Goal: Task Accomplishment & Management: Manage account settings

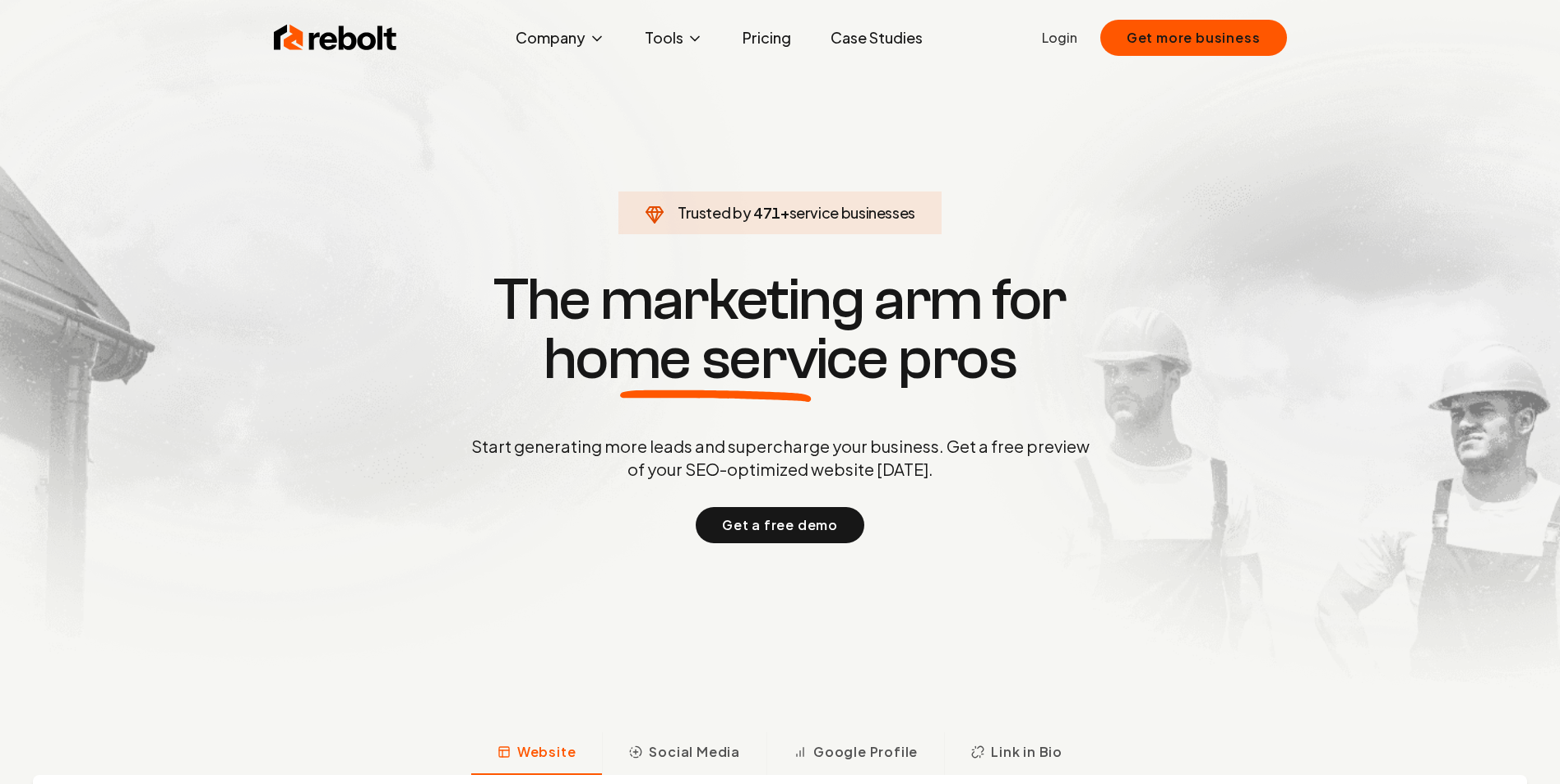
click at [1059, 32] on link "Login" at bounding box center [1059, 37] width 36 height 20
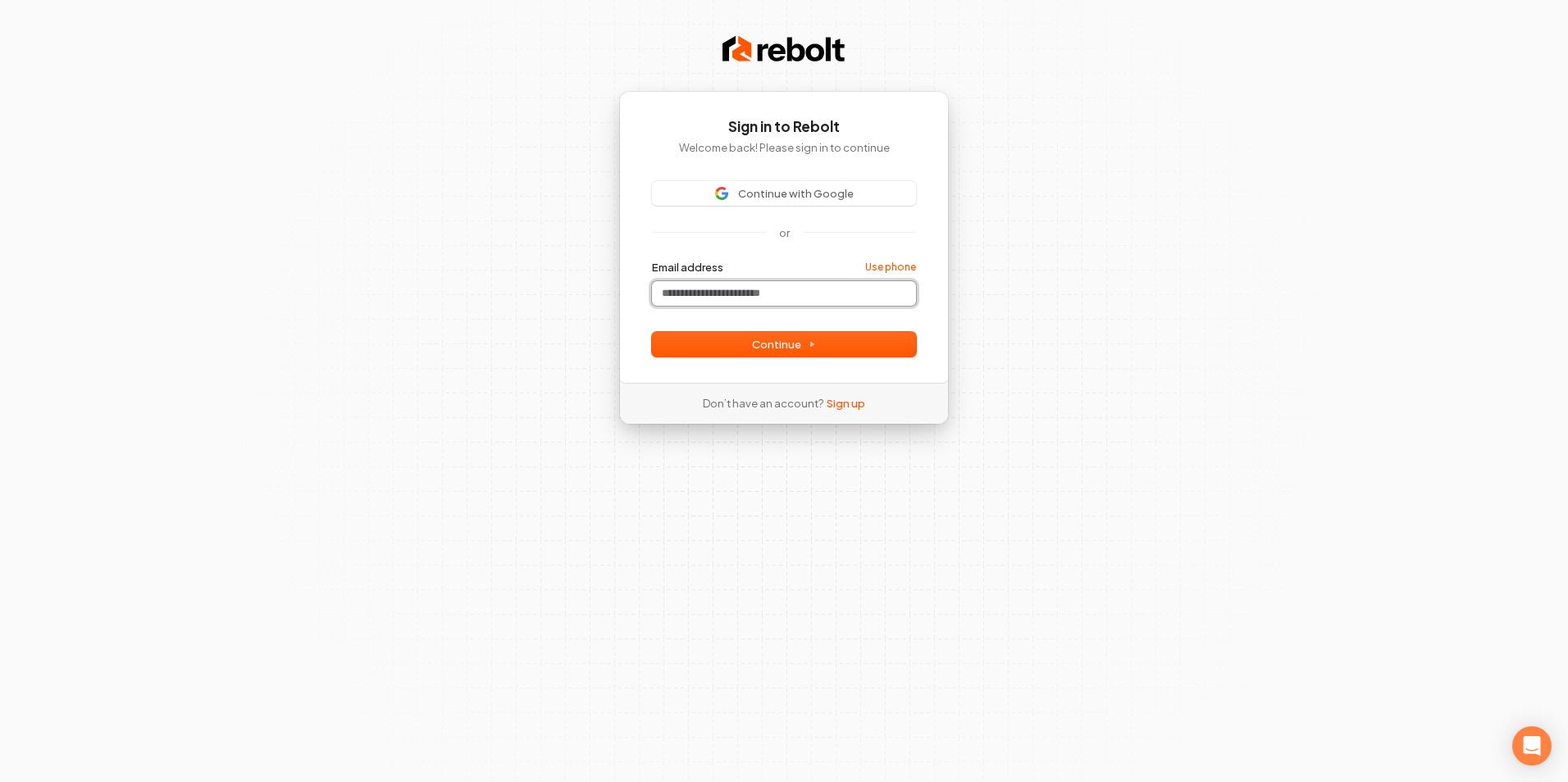
click at [699, 289] on input "Email address" at bounding box center [784, 293] width 265 height 24
click at [718, 344] on button "Continue" at bounding box center [784, 344] width 265 height 24
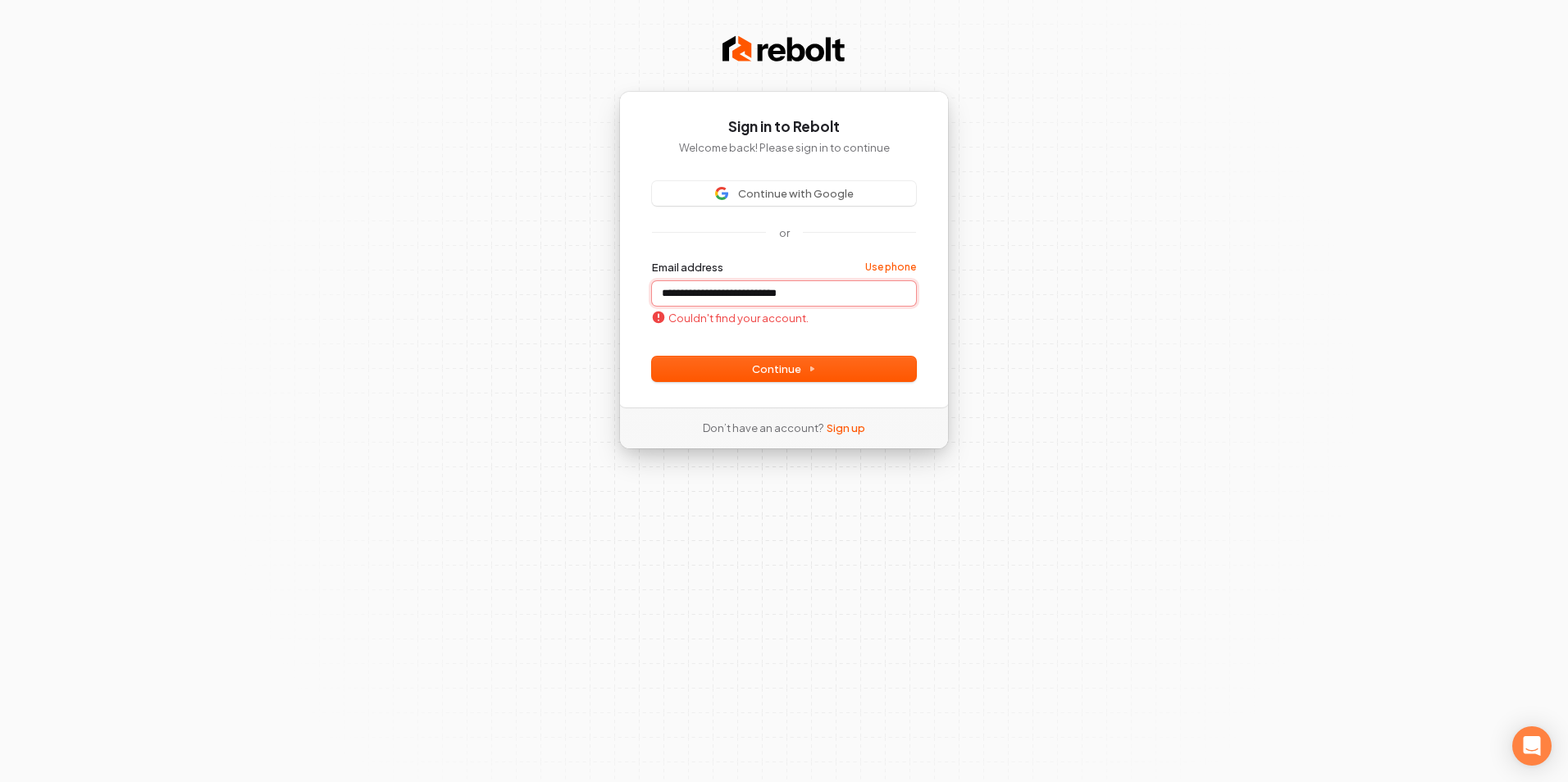
click at [666, 289] on input "**********" at bounding box center [784, 293] width 265 height 24
click at [793, 372] on span "Continue" at bounding box center [784, 368] width 64 height 15
type input "**********"
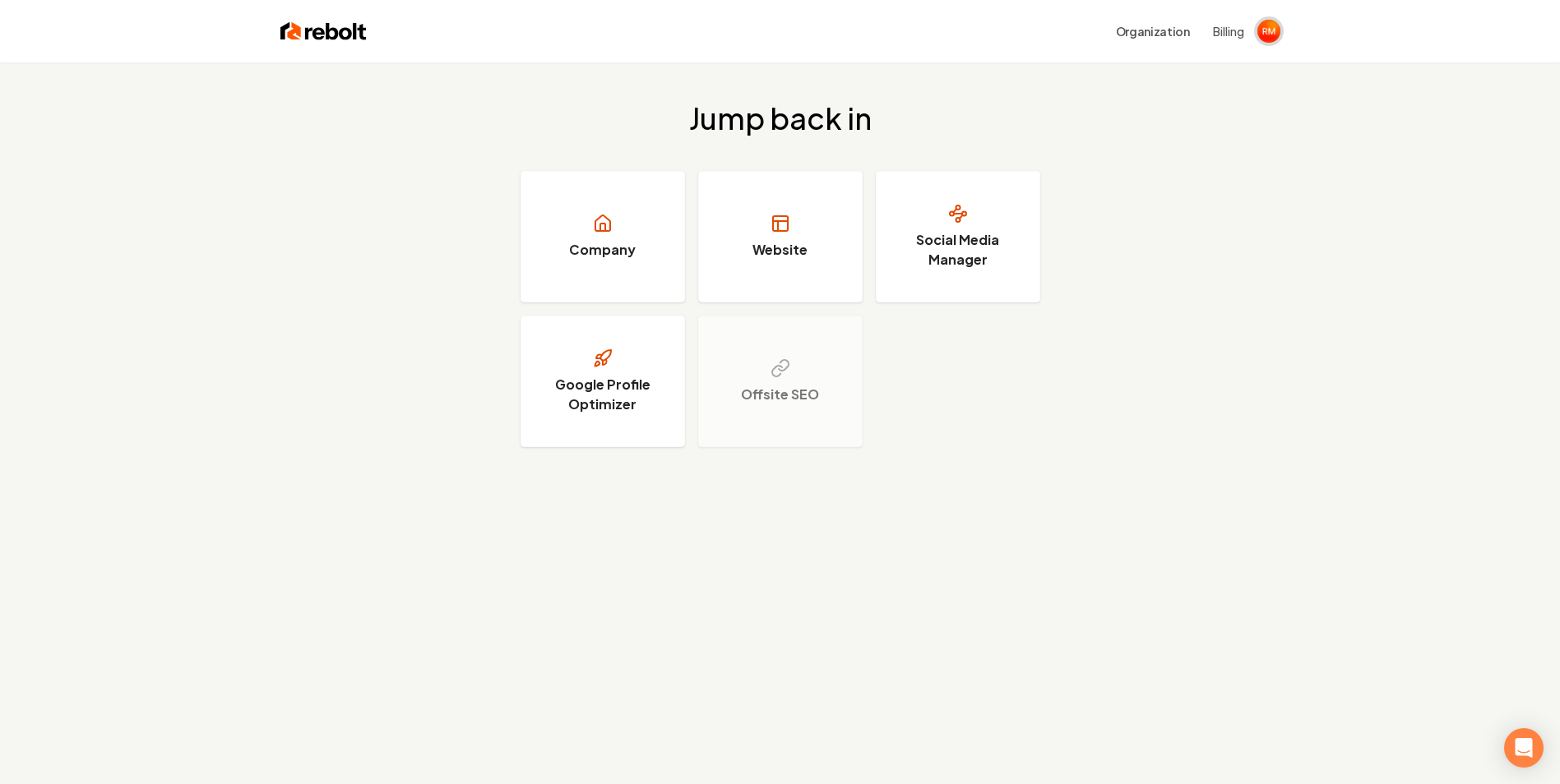
click at [1265, 40] on img "Open user button" at bounding box center [1269, 31] width 23 height 23
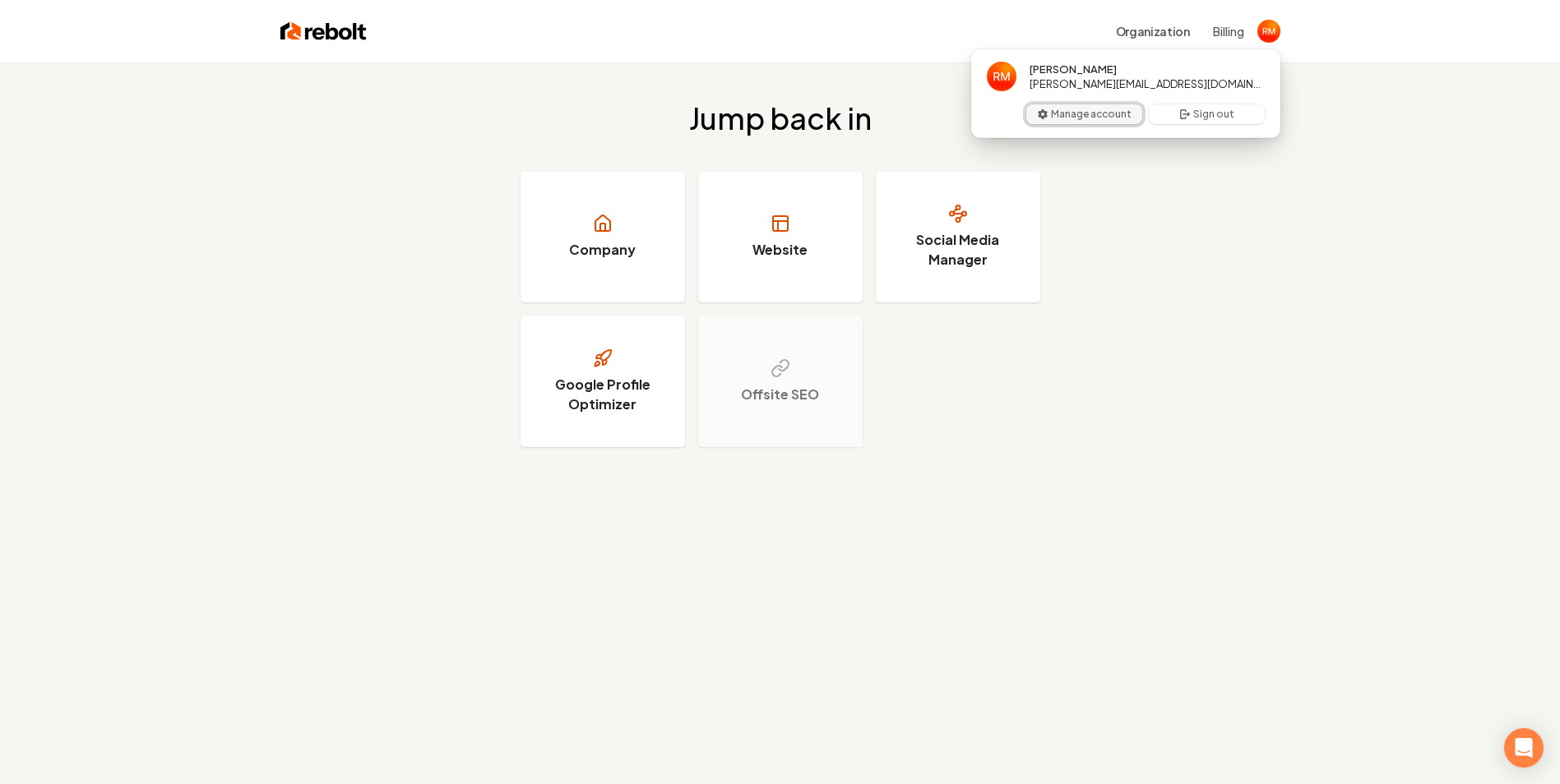
click at [1071, 105] on button "Manage account" at bounding box center [1084, 114] width 116 height 20
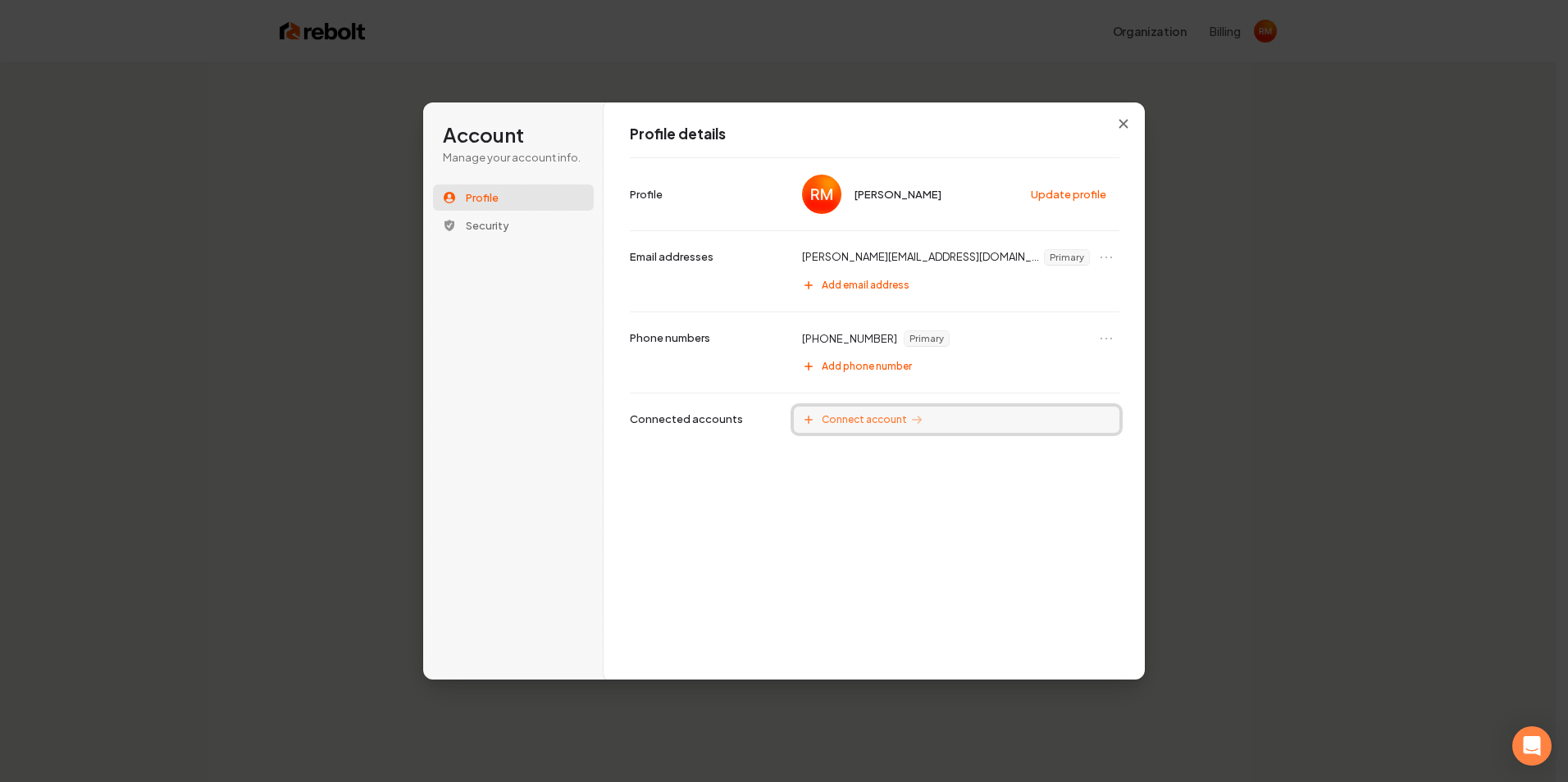
click at [861, 415] on span "Connect account" at bounding box center [864, 419] width 86 height 13
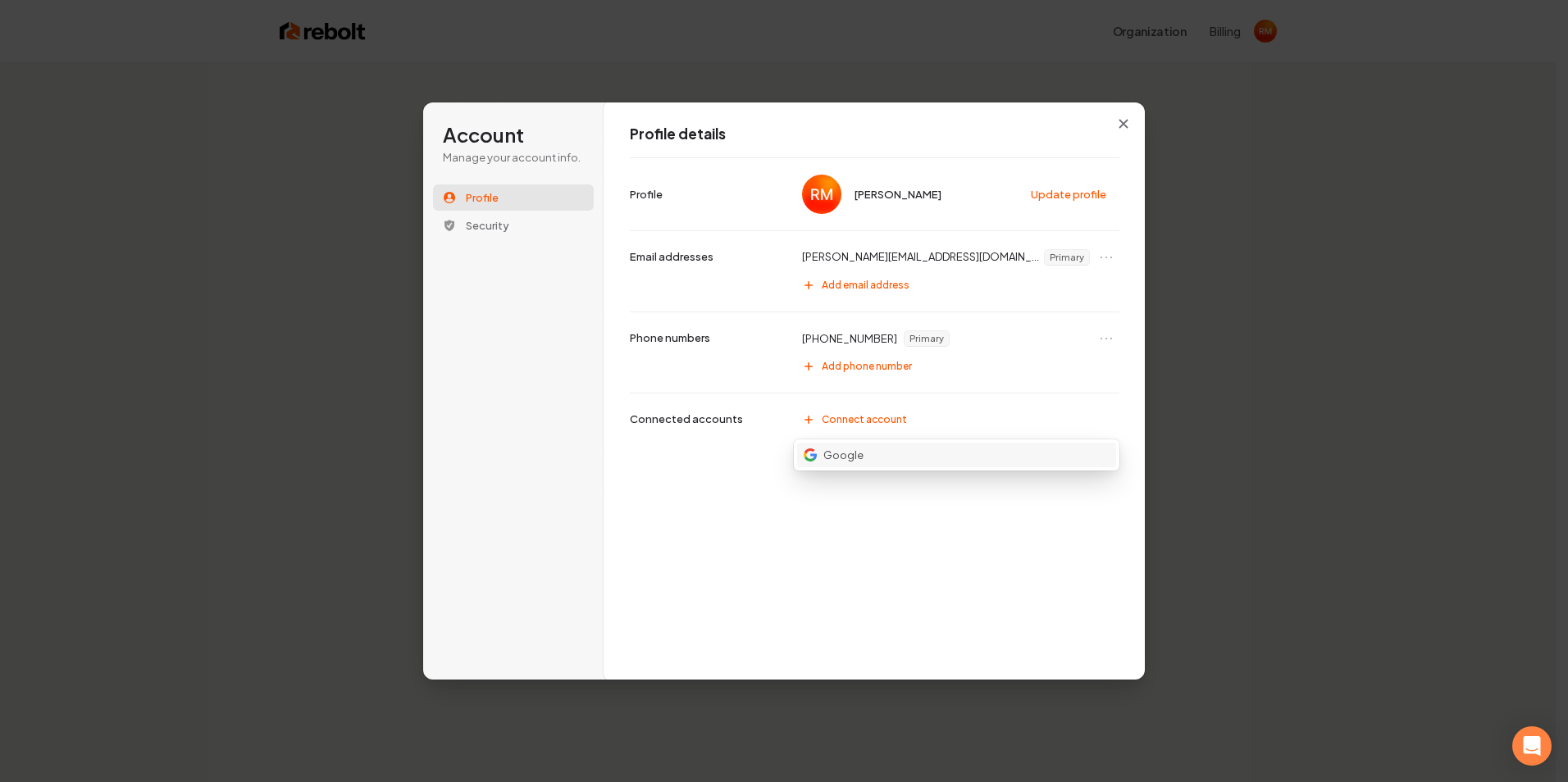
click at [837, 449] on p "Google" at bounding box center [844, 455] width 40 height 15
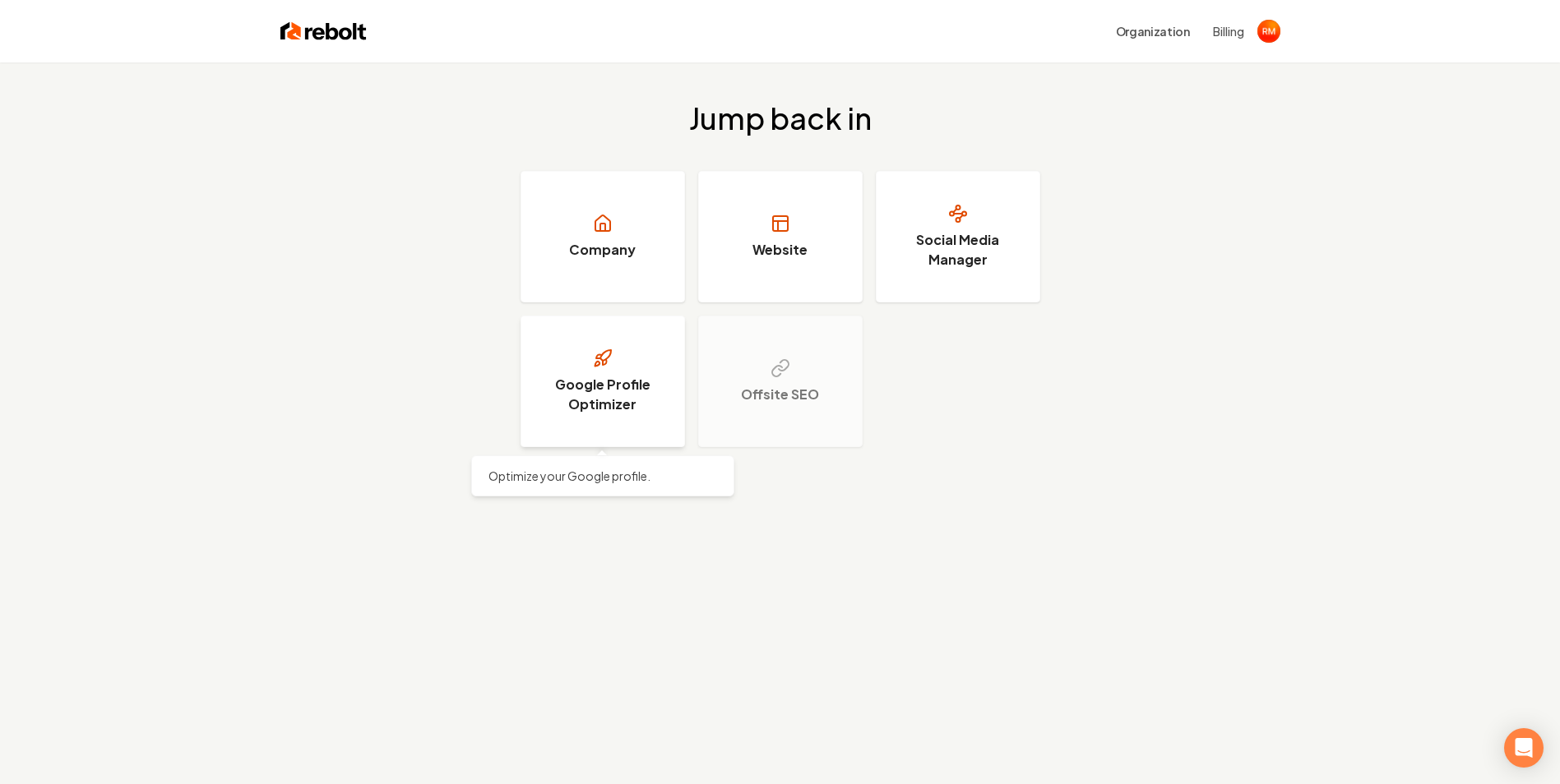
click at [616, 393] on h3 "Google Profile Optimizer" at bounding box center [602, 395] width 123 height 40
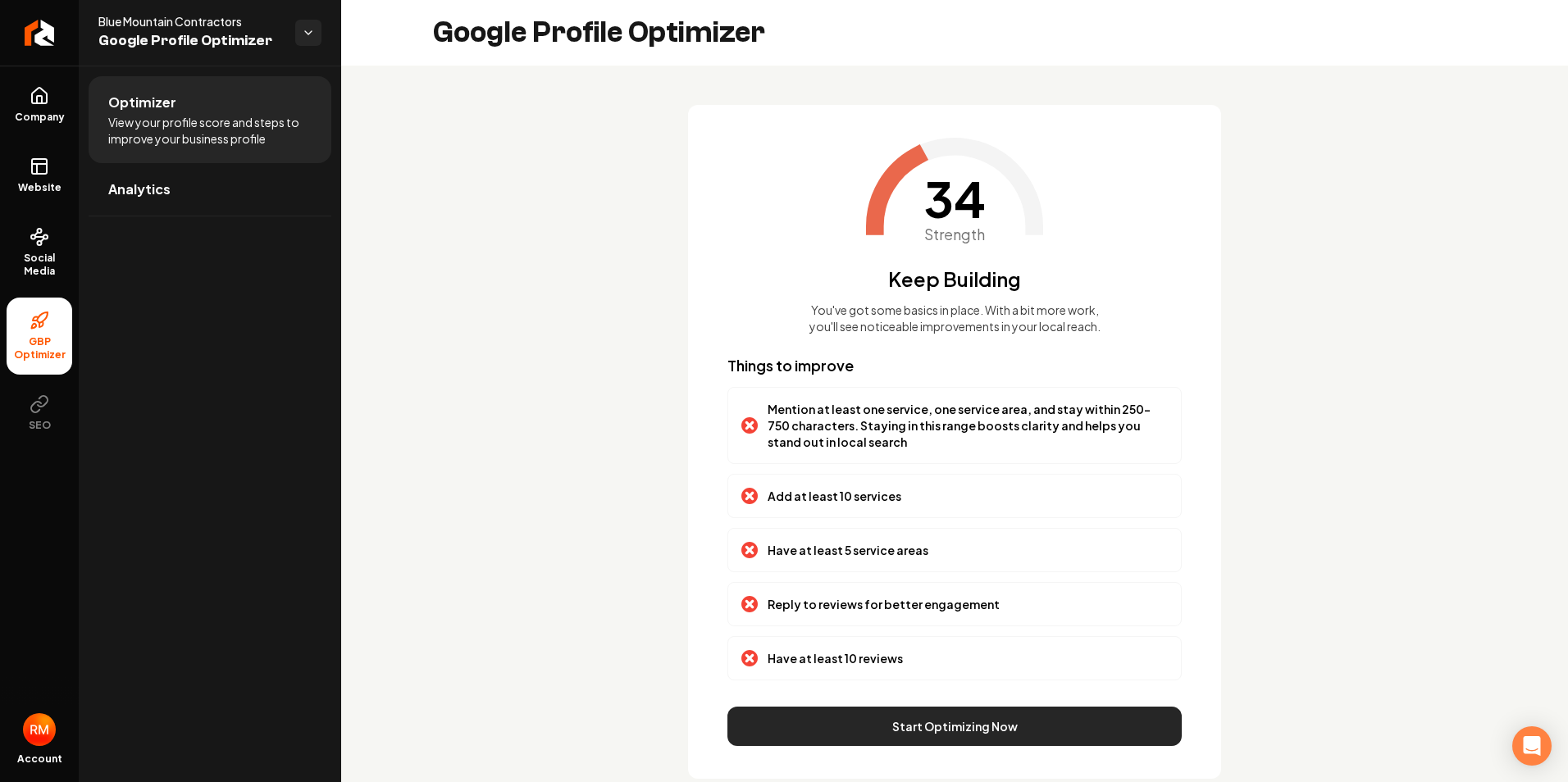
click at [848, 734] on button "Start Optimizing Now" at bounding box center [955, 727] width 455 height 40
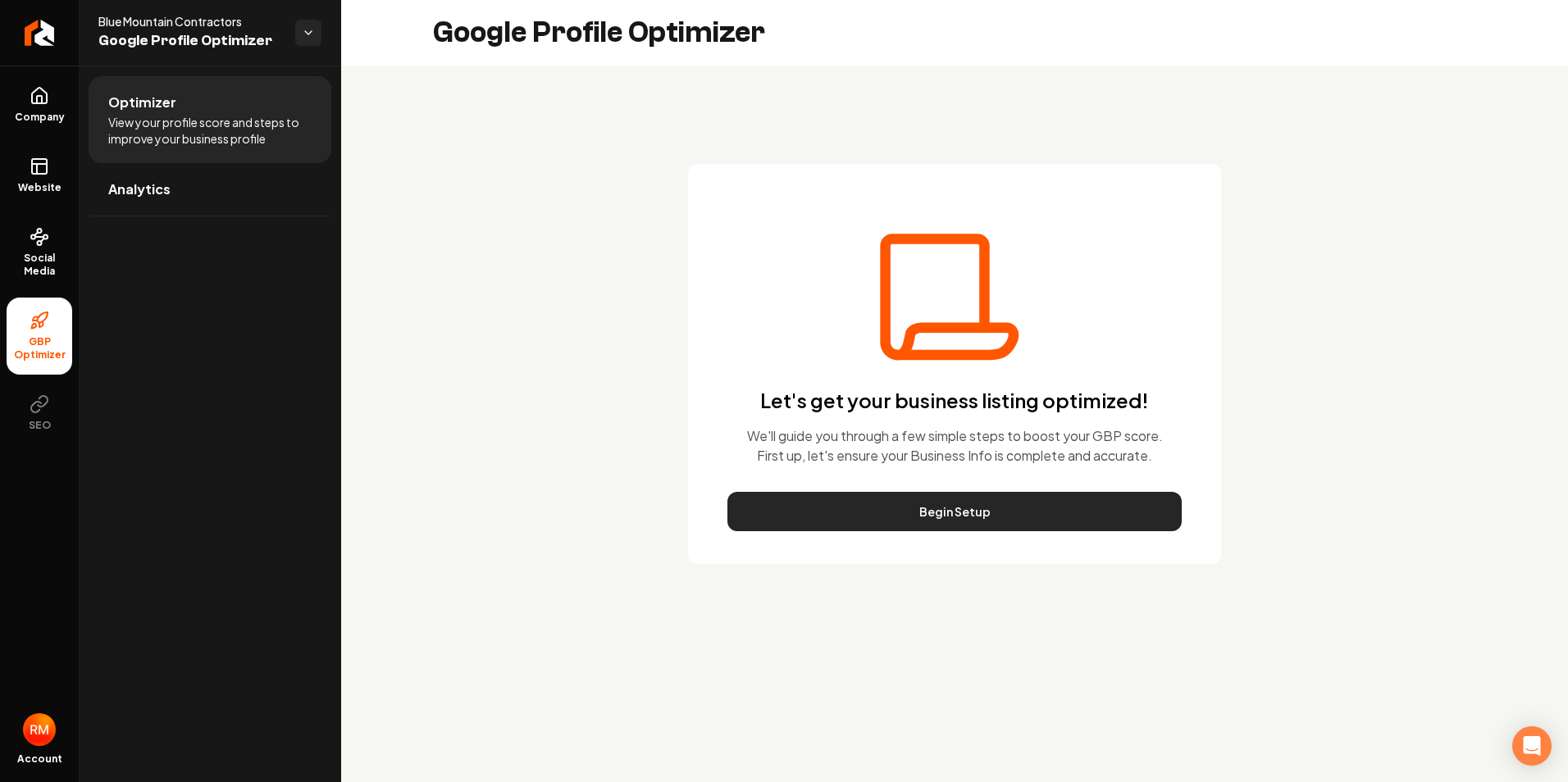
click at [897, 523] on button "Begin Setup" at bounding box center [955, 512] width 455 height 40
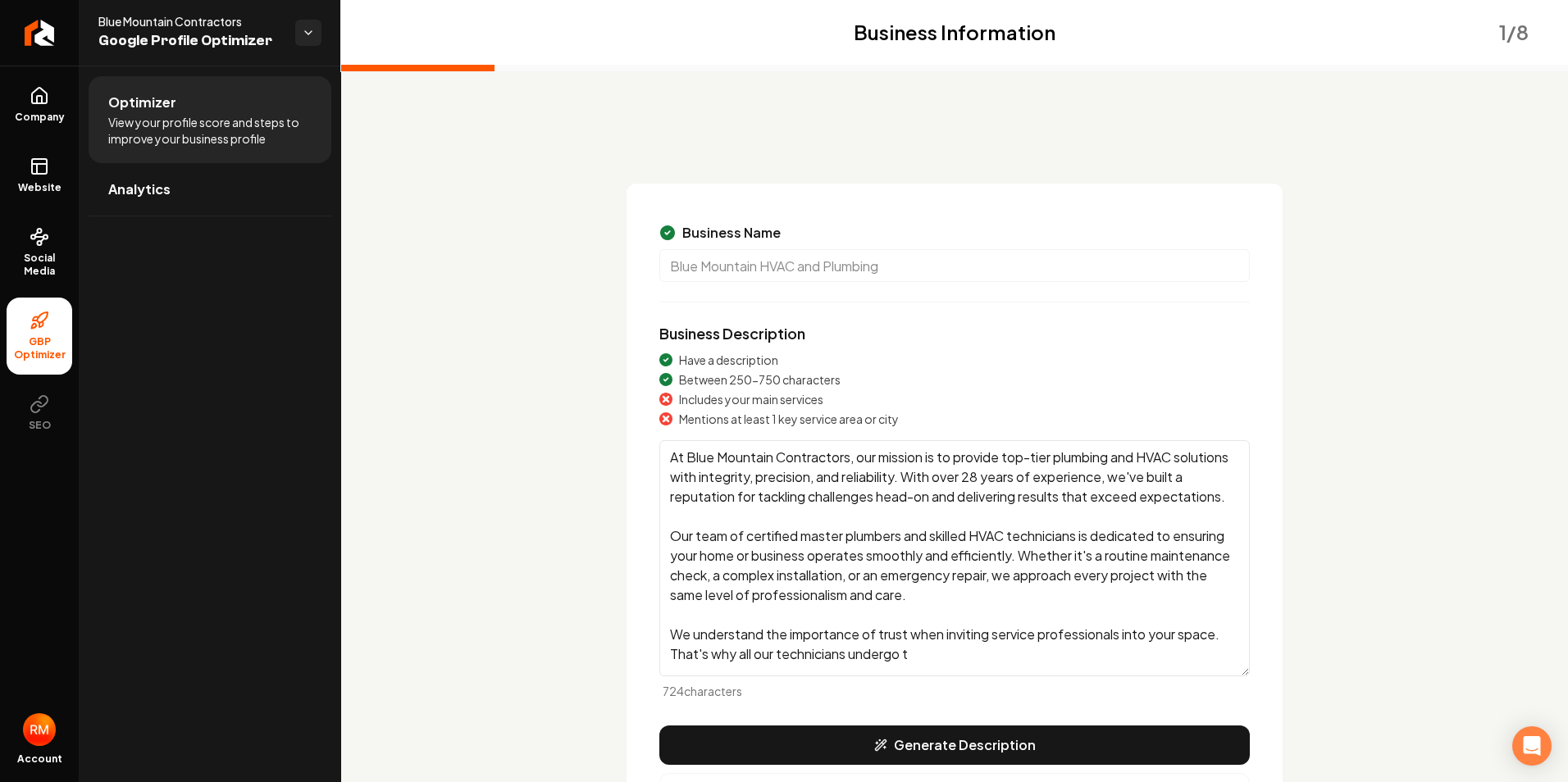
scroll to position [15, 0]
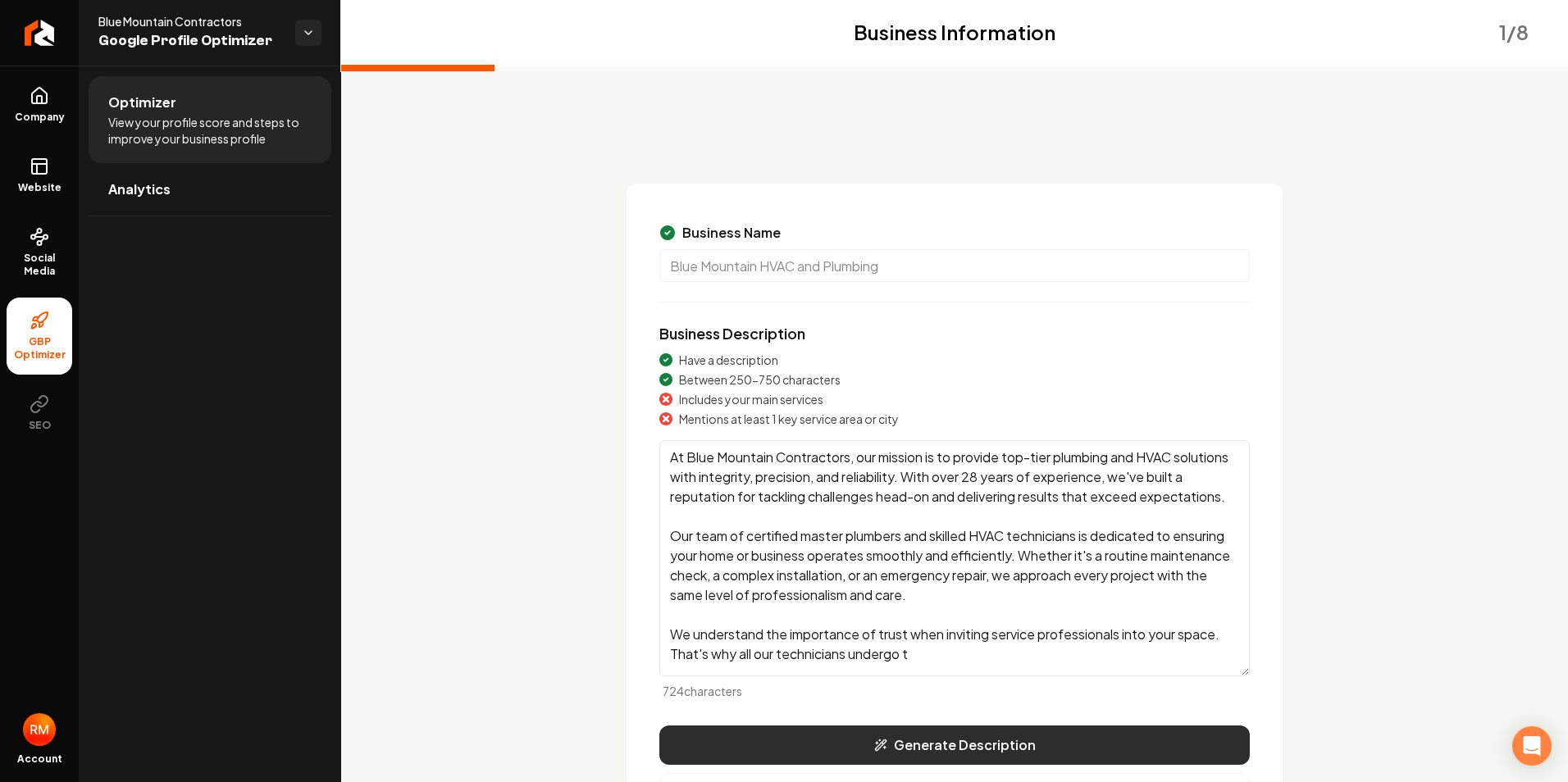
click at [978, 744] on button "Generate Description" at bounding box center [954, 746] width 590 height 40
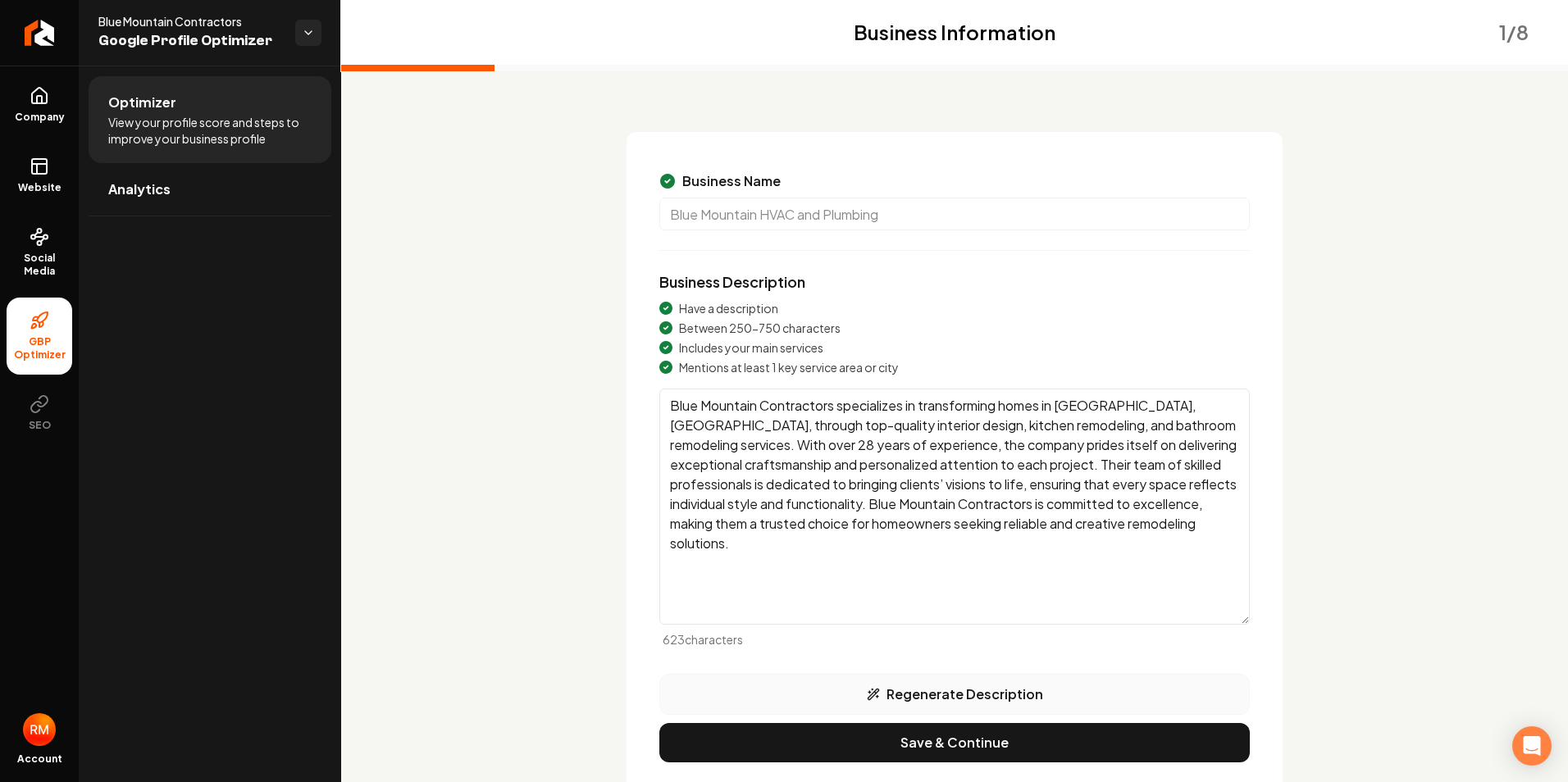
scroll to position [111, 0]
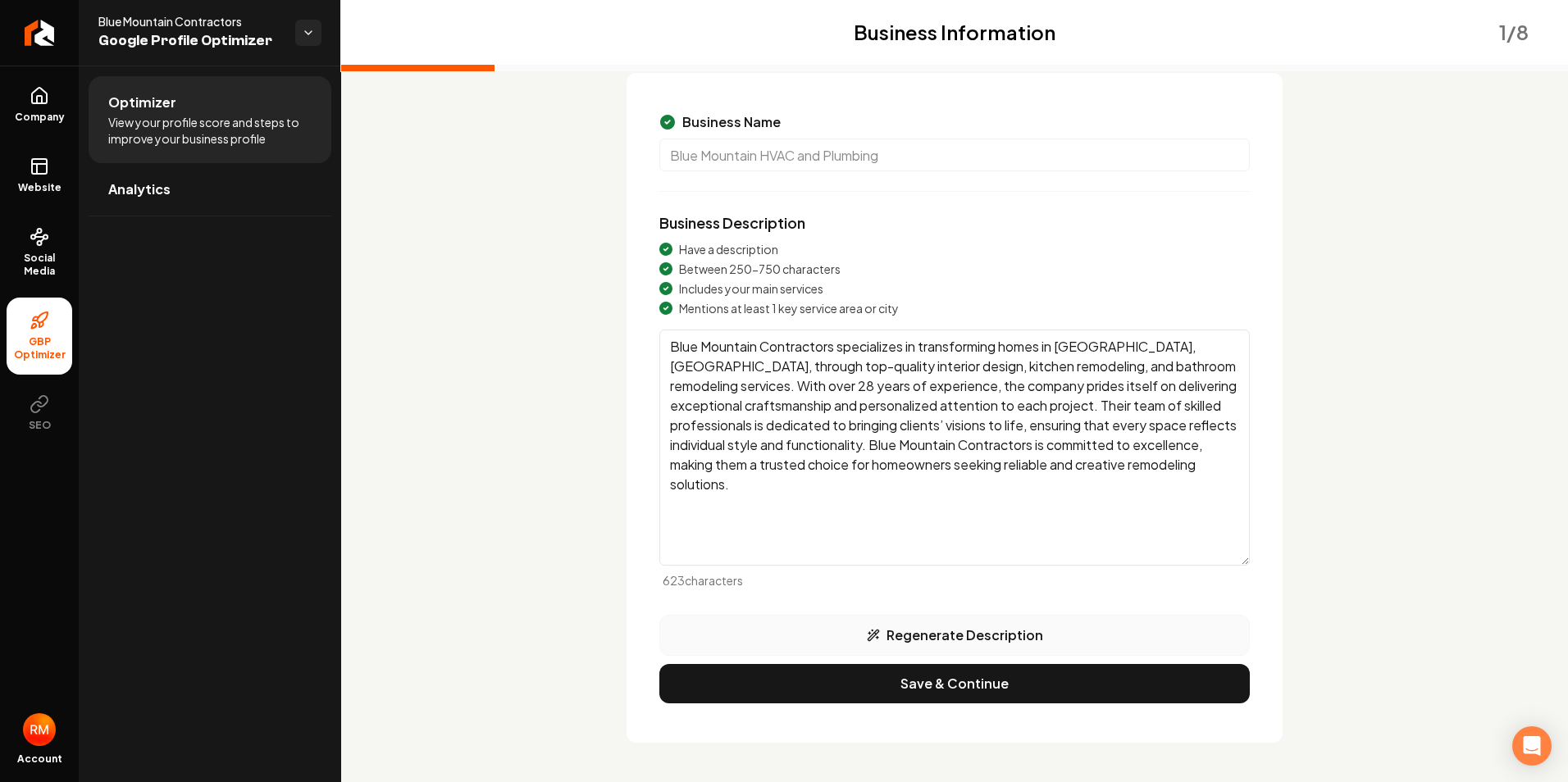
click at [995, 645] on button "Regenerate Description" at bounding box center [954, 635] width 590 height 41
click at [1004, 369] on textarea "Blue Mountain Contractors specializes in transforming living spaces with expert…" at bounding box center [954, 447] width 590 height 236
click at [864, 366] on textarea "Blue Mountain Contractors specializes in transforming living spaces with expert…" at bounding box center [954, 447] width 590 height 236
click at [817, 382] on textarea "Blue Mountain Contractors specializes in transforming living spaces with expert…" at bounding box center [954, 447] width 590 height 236
click at [818, 626] on button "Regenerate Description" at bounding box center [954, 635] width 590 height 41
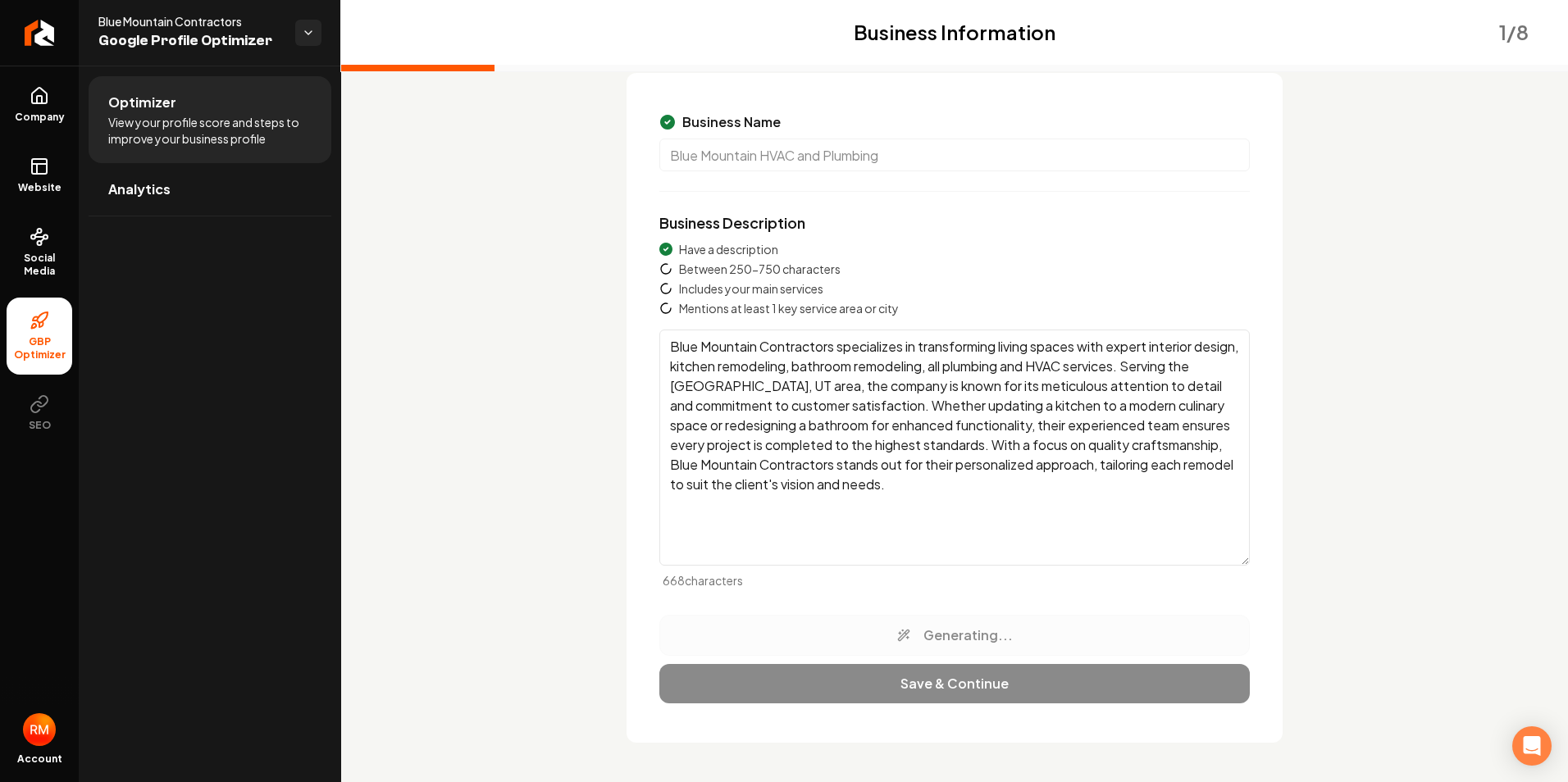
type textarea "Blue Mountain Contractors specializes in high-quality home remodeling, focusing…"
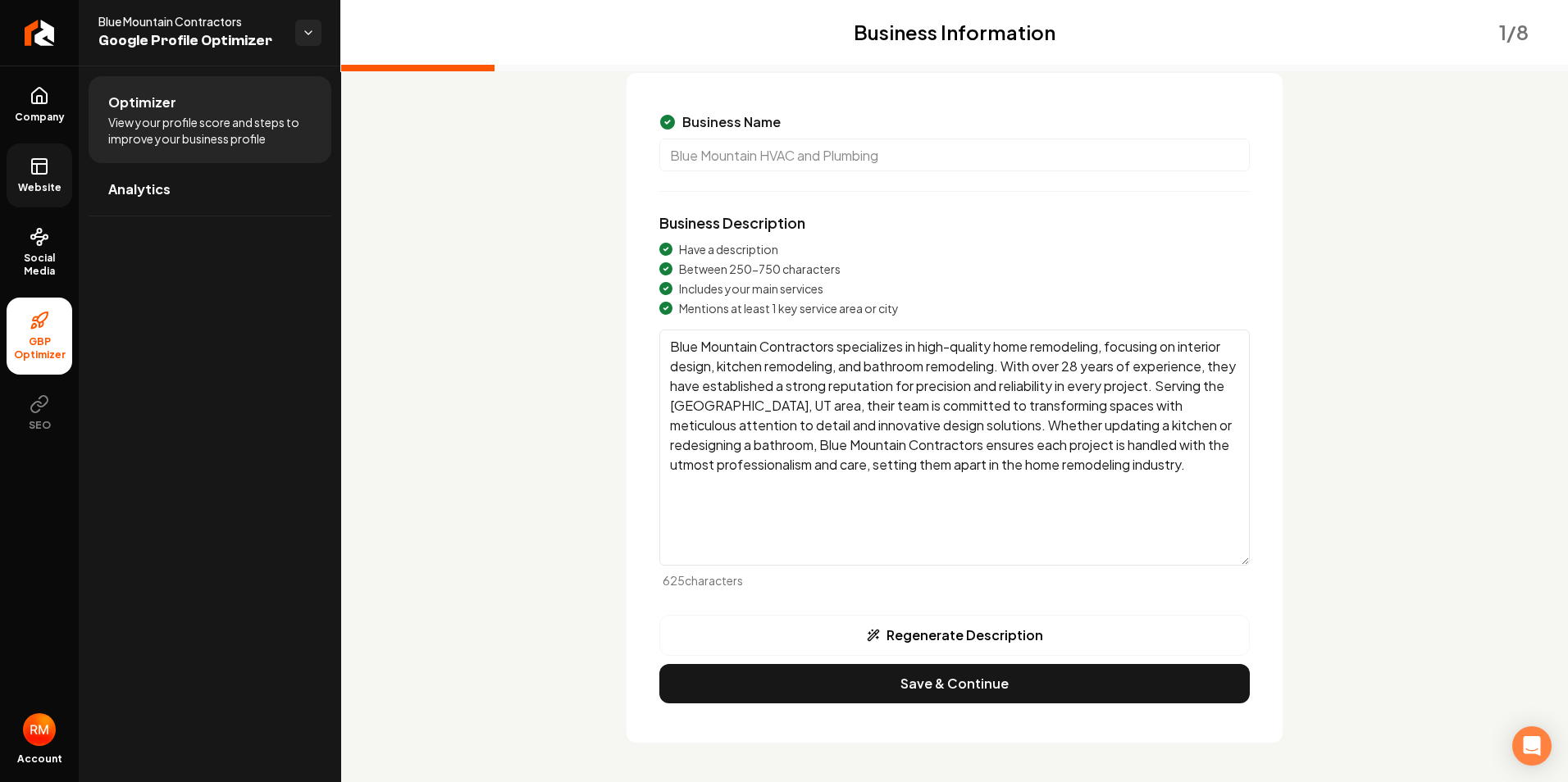
click at [36, 183] on span "Website" at bounding box center [39, 188] width 56 height 13
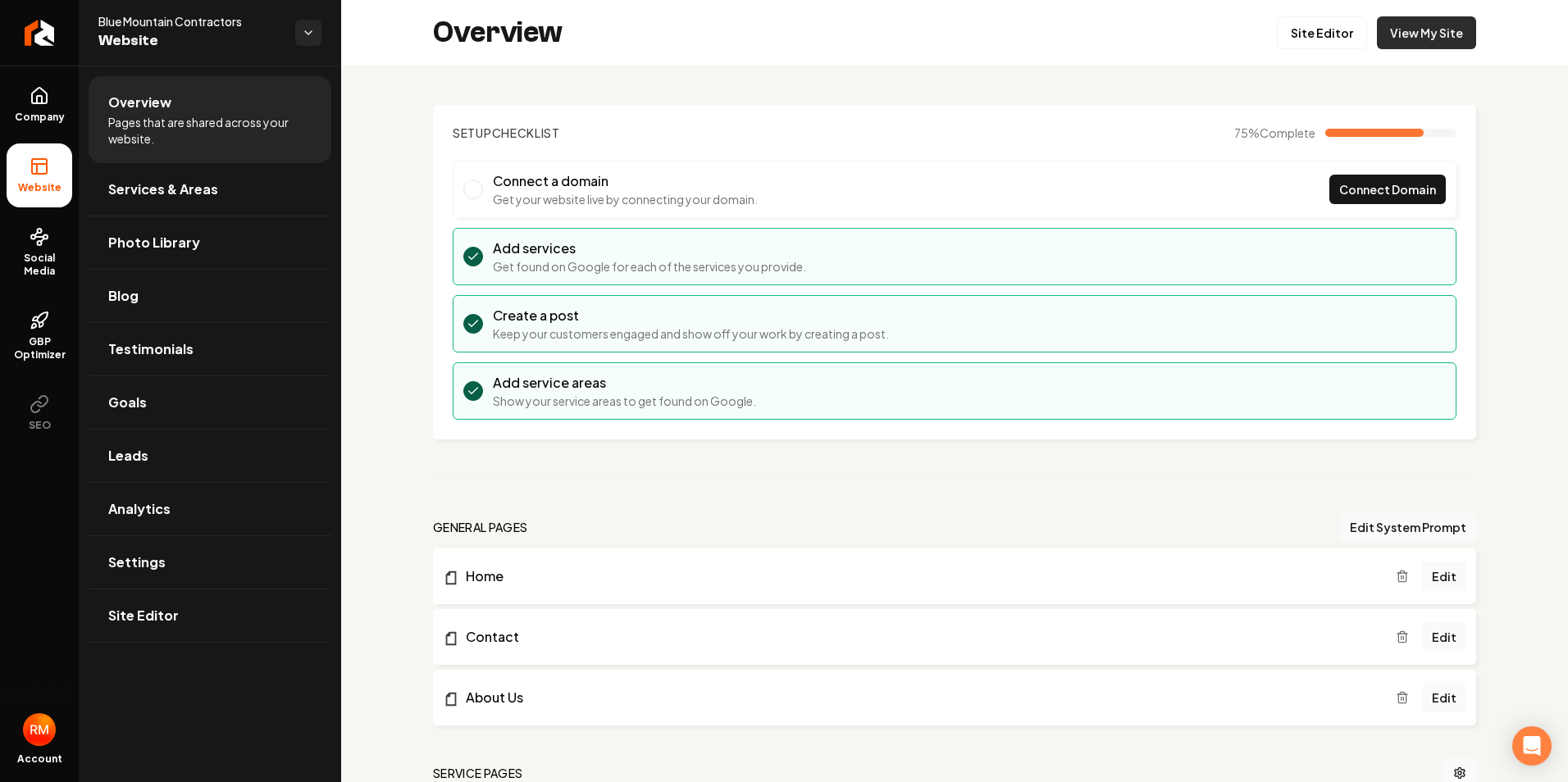
click at [1392, 40] on link "View My Site" at bounding box center [1426, 33] width 99 height 33
click at [39, 722] on img "Open user button" at bounding box center [40, 729] width 33 height 33
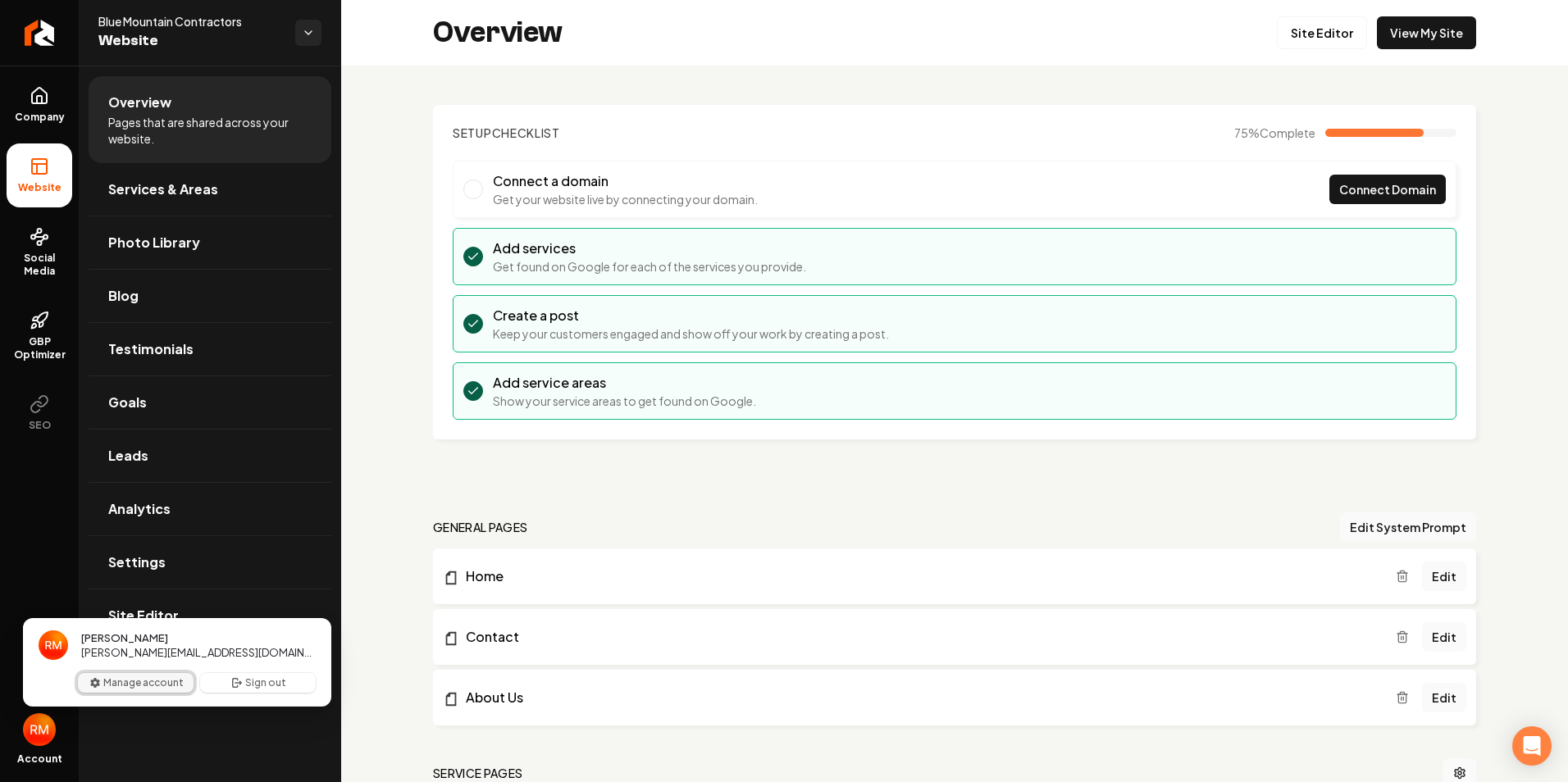
click at [169, 676] on button "Manage account" at bounding box center [136, 683] width 116 height 20
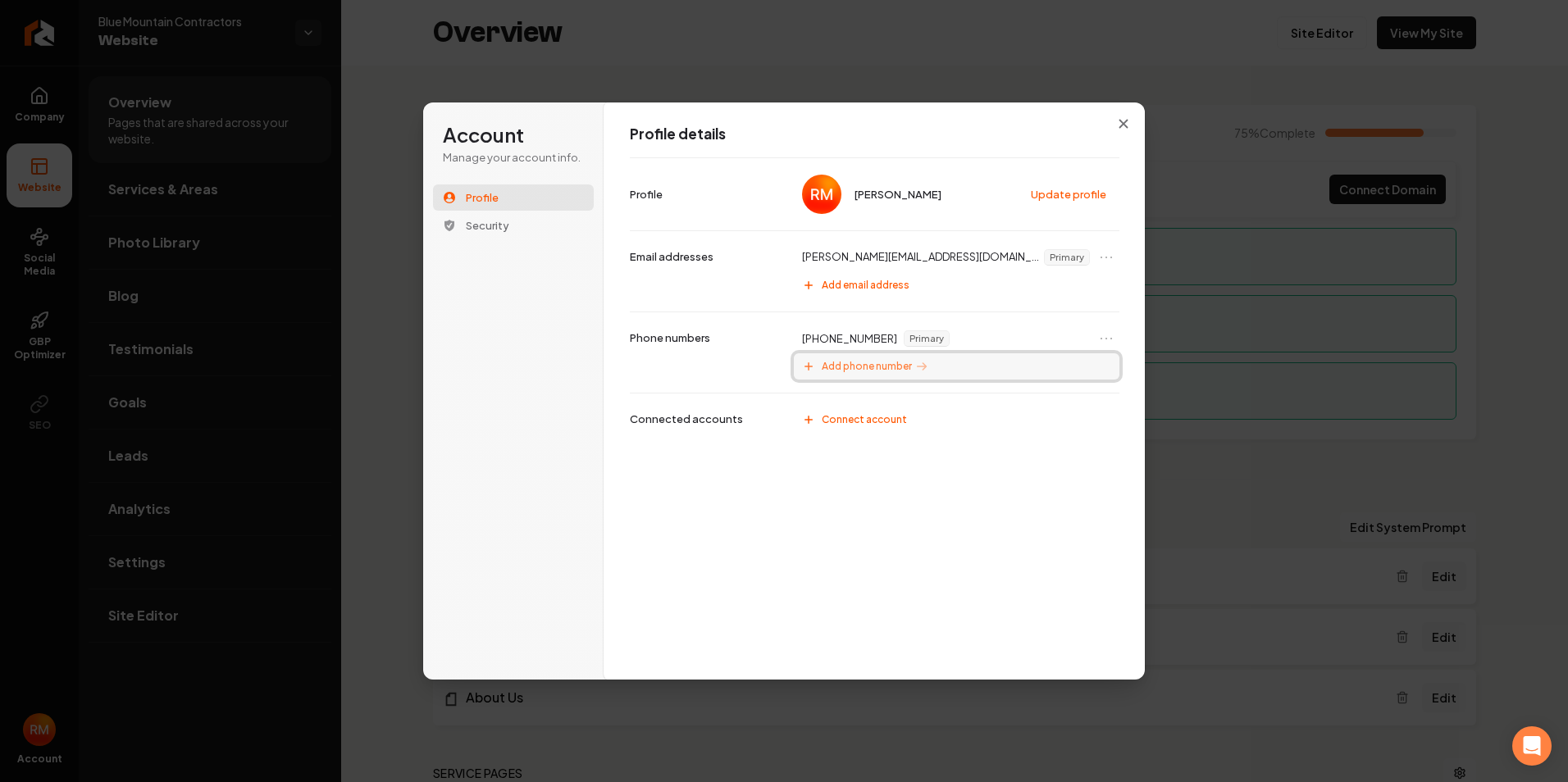
click at [887, 362] on span "Add phone number" at bounding box center [867, 366] width 90 height 13
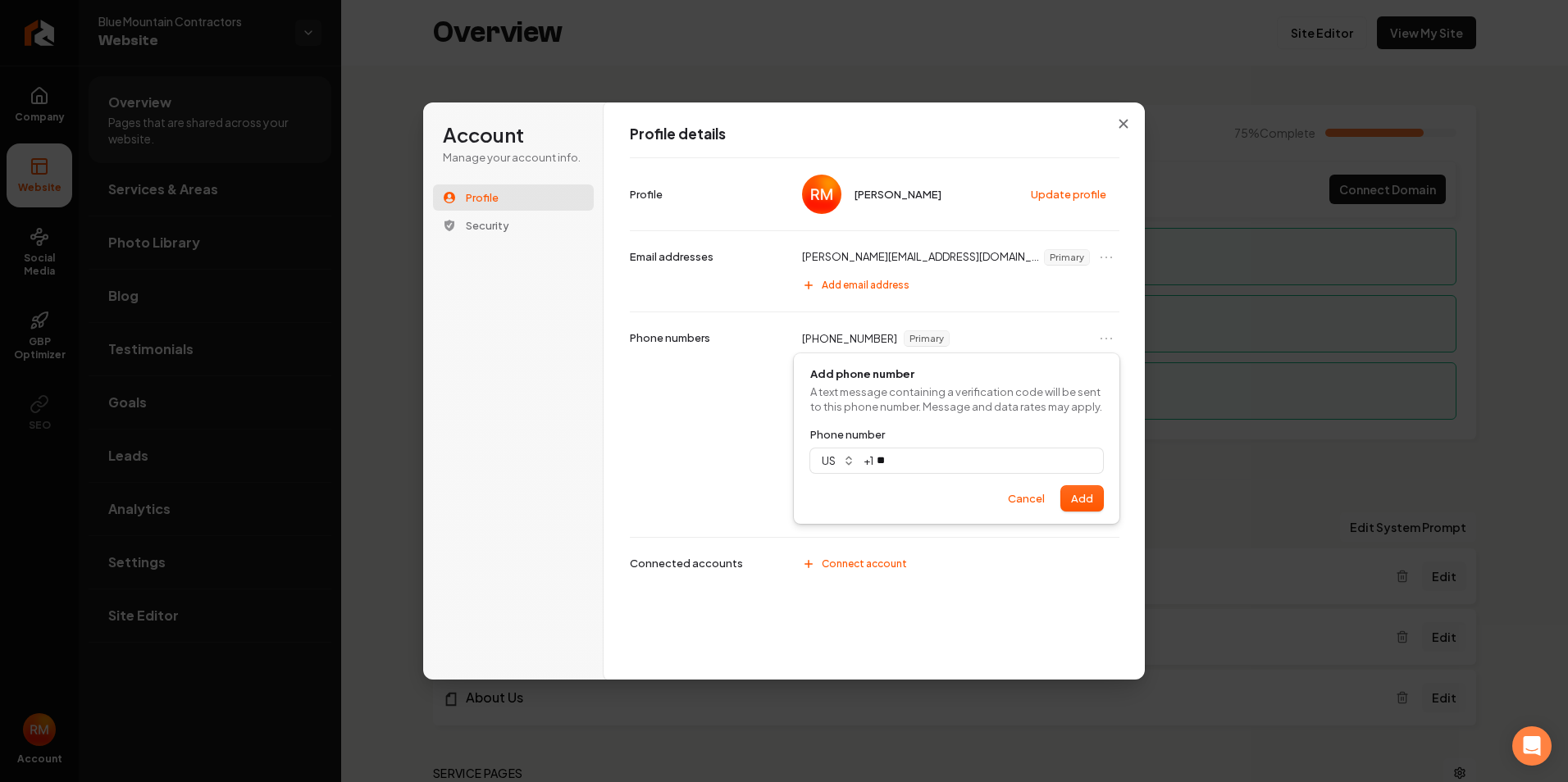
scroll to position [1, 0]
click at [1078, 487] on button "Add" at bounding box center [1082, 498] width 41 height 24
type input "**********"
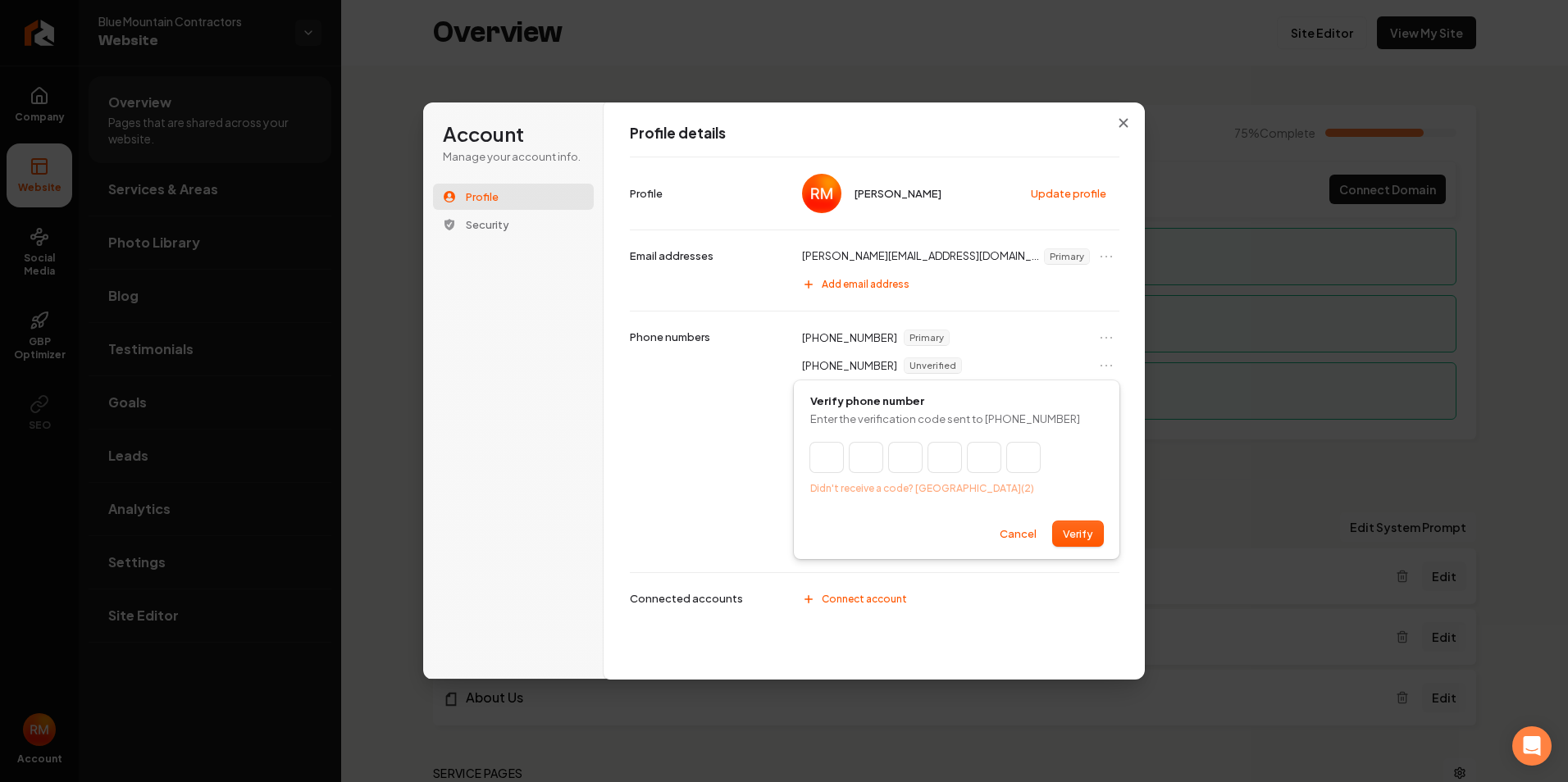
type input "*"
type input "**"
type input "*"
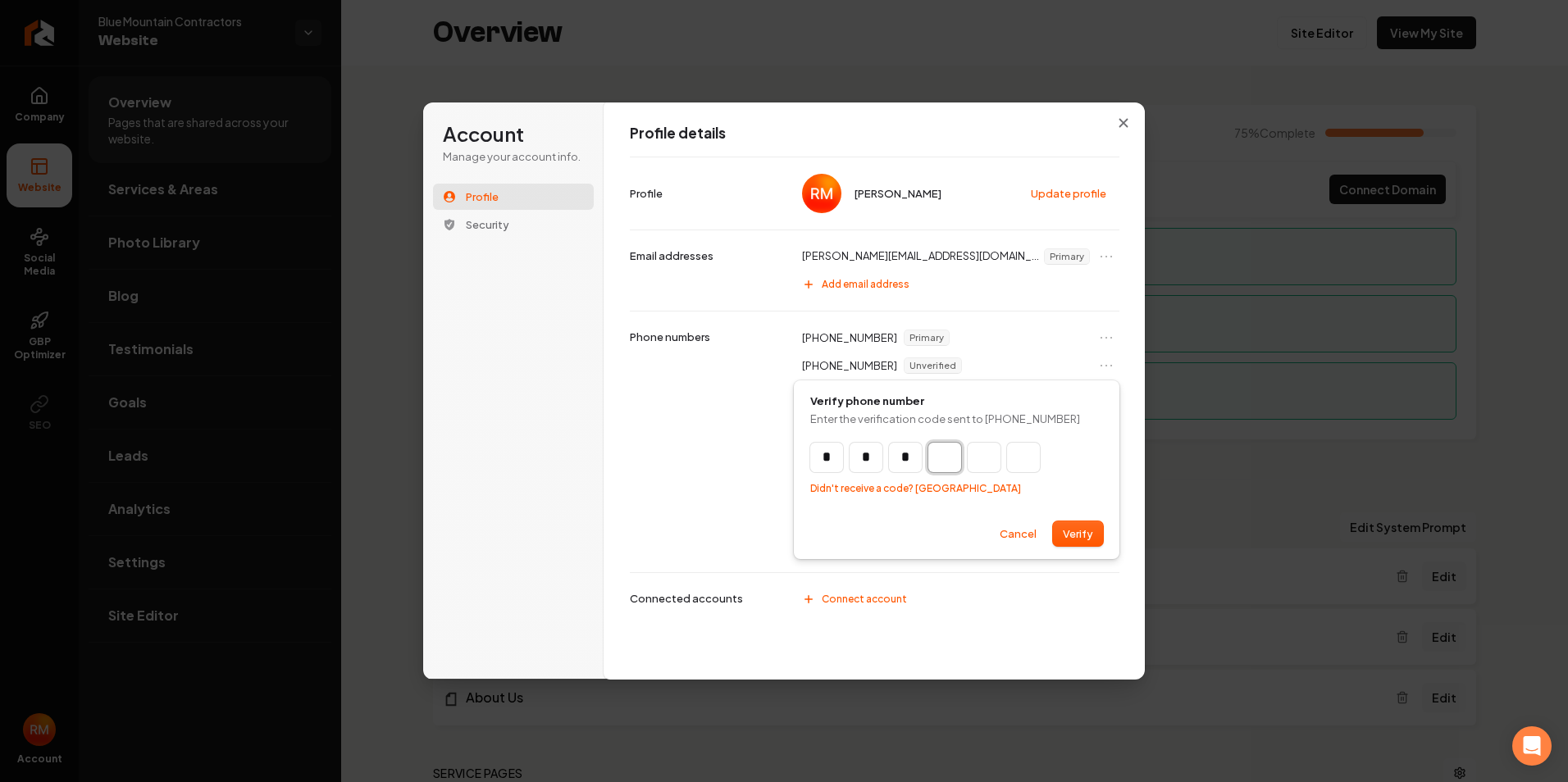
type input "***"
type input "*"
type input "****"
type input "*"
type input "******"
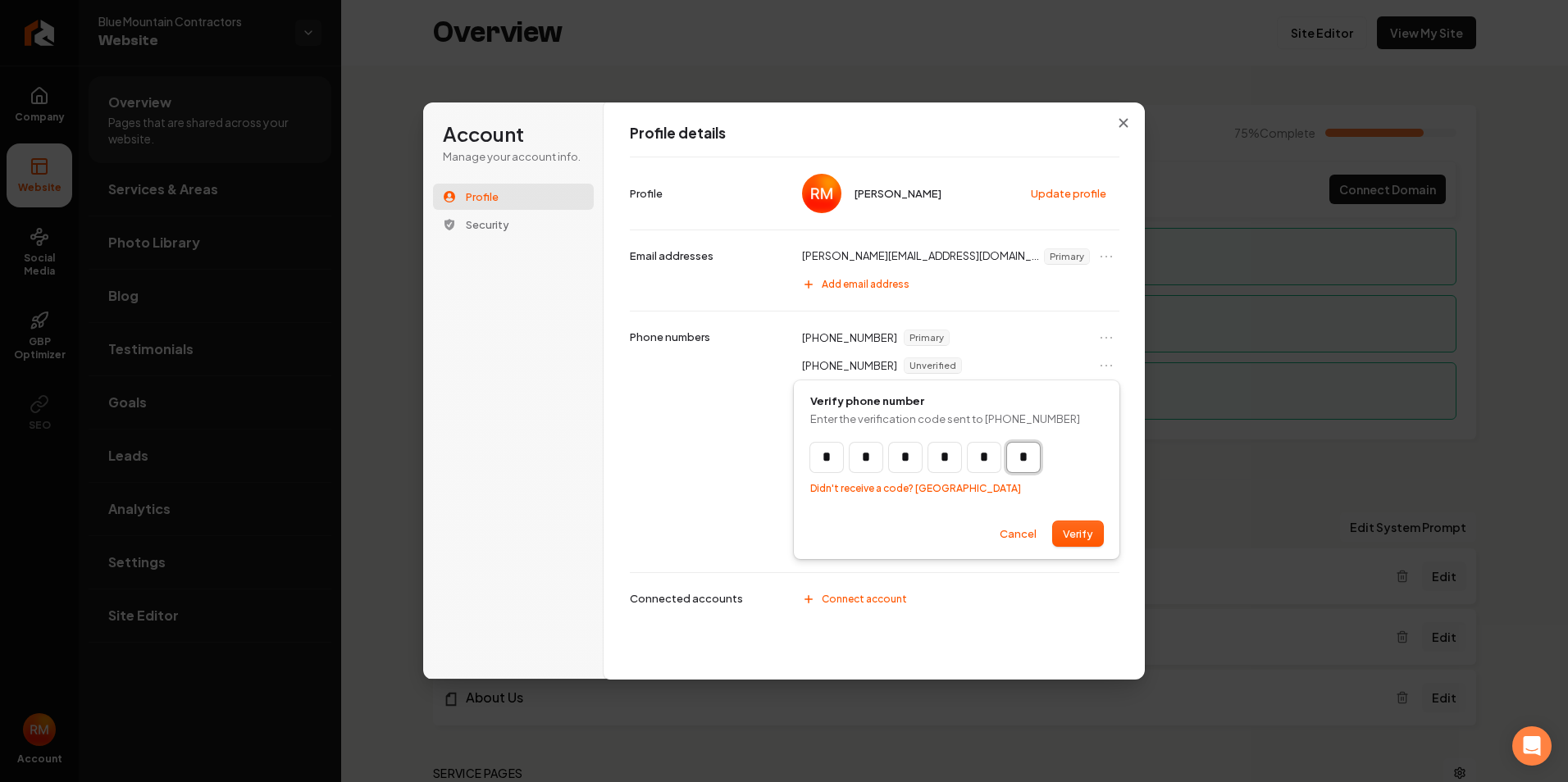
type input "*"
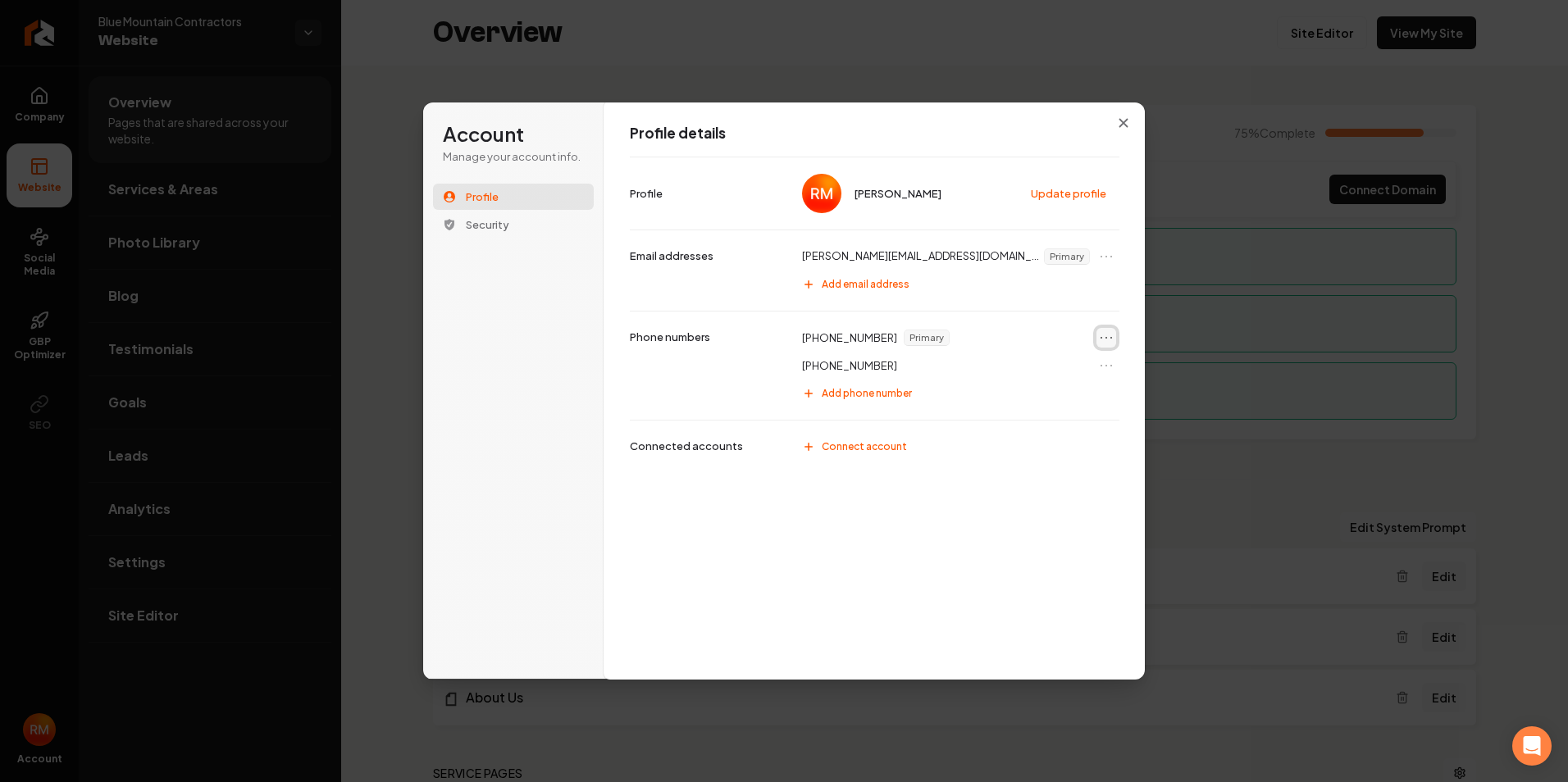
click at [1112, 336] on icon "Open menu" at bounding box center [1106, 337] width 16 height 16
click at [912, 336] on span "Primary" at bounding box center [927, 337] width 44 height 15
click at [897, 366] on div "+1 (385) 476-3592" at bounding box center [956, 366] width 326 height 26
click at [1101, 362] on icon "Open menu" at bounding box center [1106, 366] width 16 height 16
click at [1054, 390] on button "Set as primary" at bounding box center [1049, 394] width 131 height 22
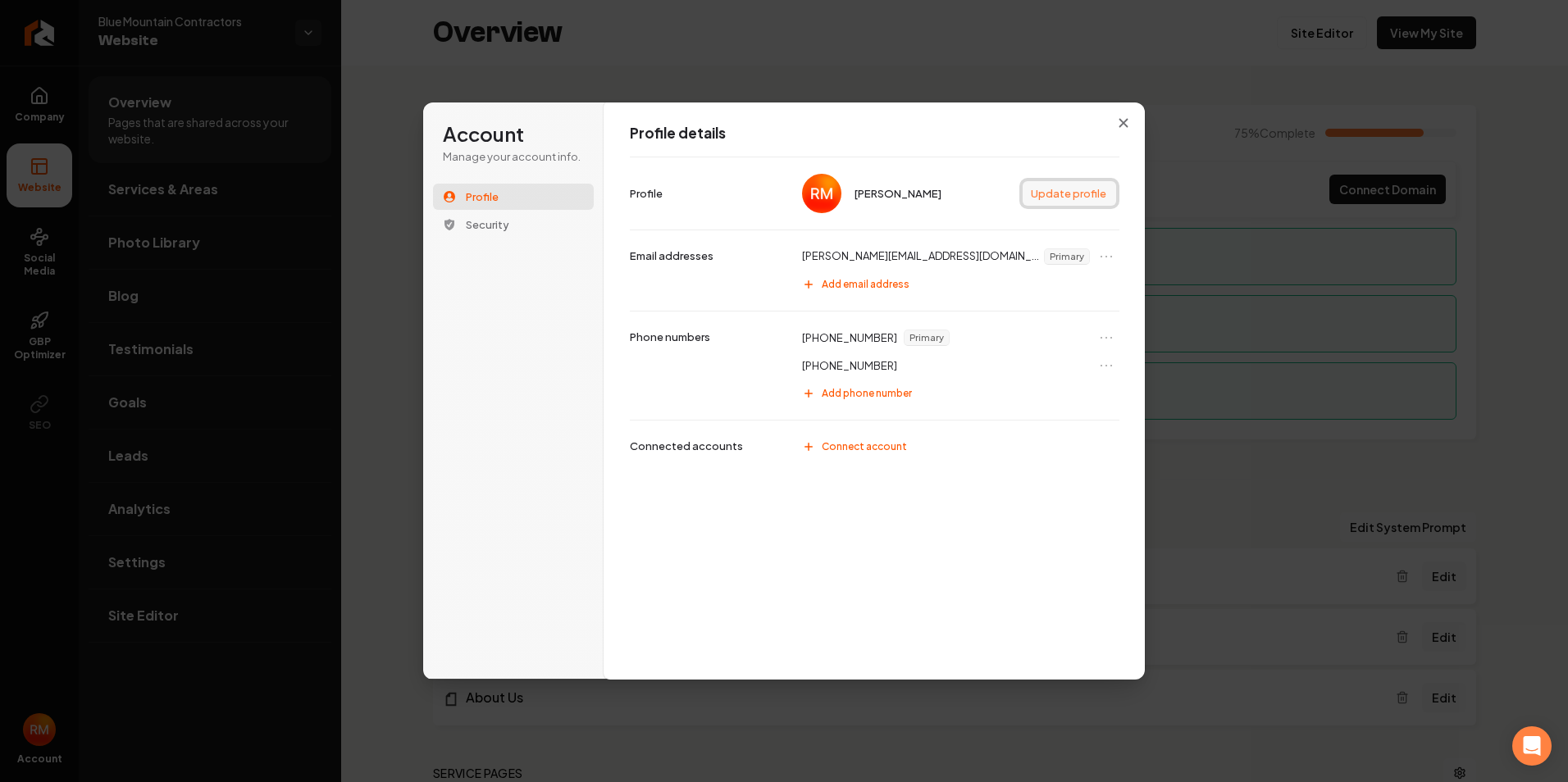
click at [1089, 187] on button "Update profile" at bounding box center [1069, 194] width 93 height 24
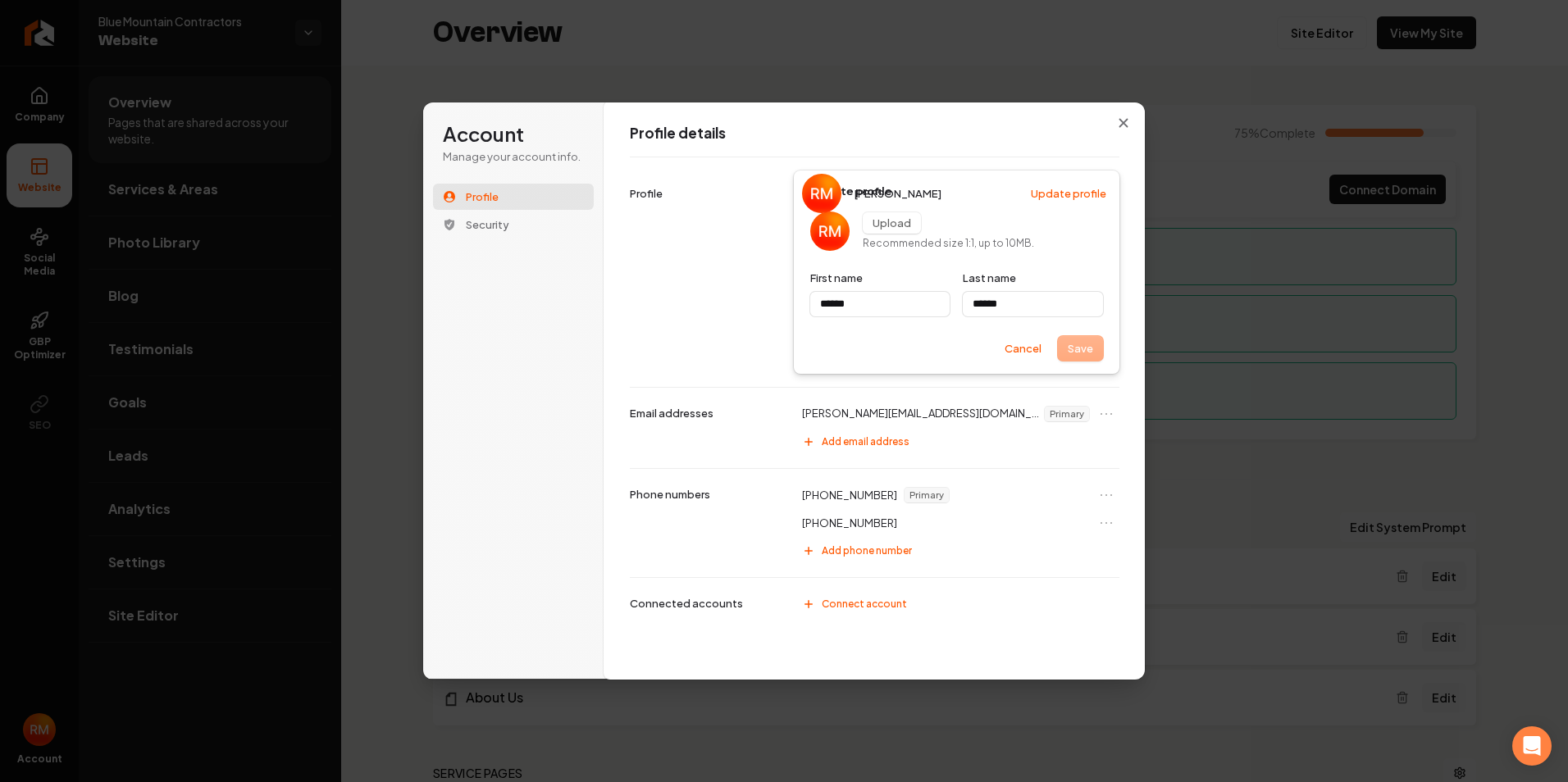
type input "******"
click at [1119, 120] on icon "Close modal" at bounding box center [1123, 123] width 10 height 10
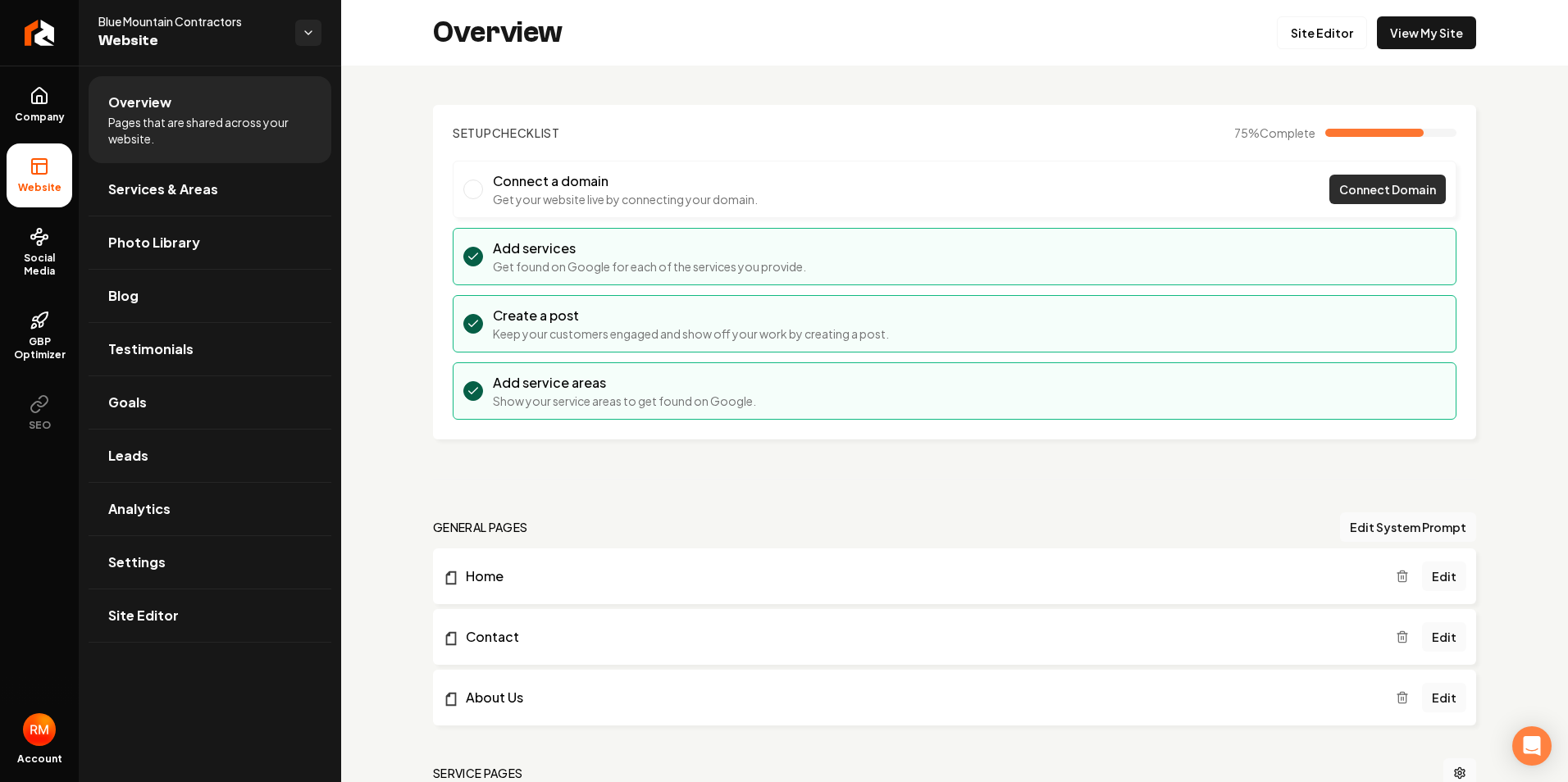
click at [1376, 198] on span "Connect Domain" at bounding box center [1387, 190] width 97 height 17
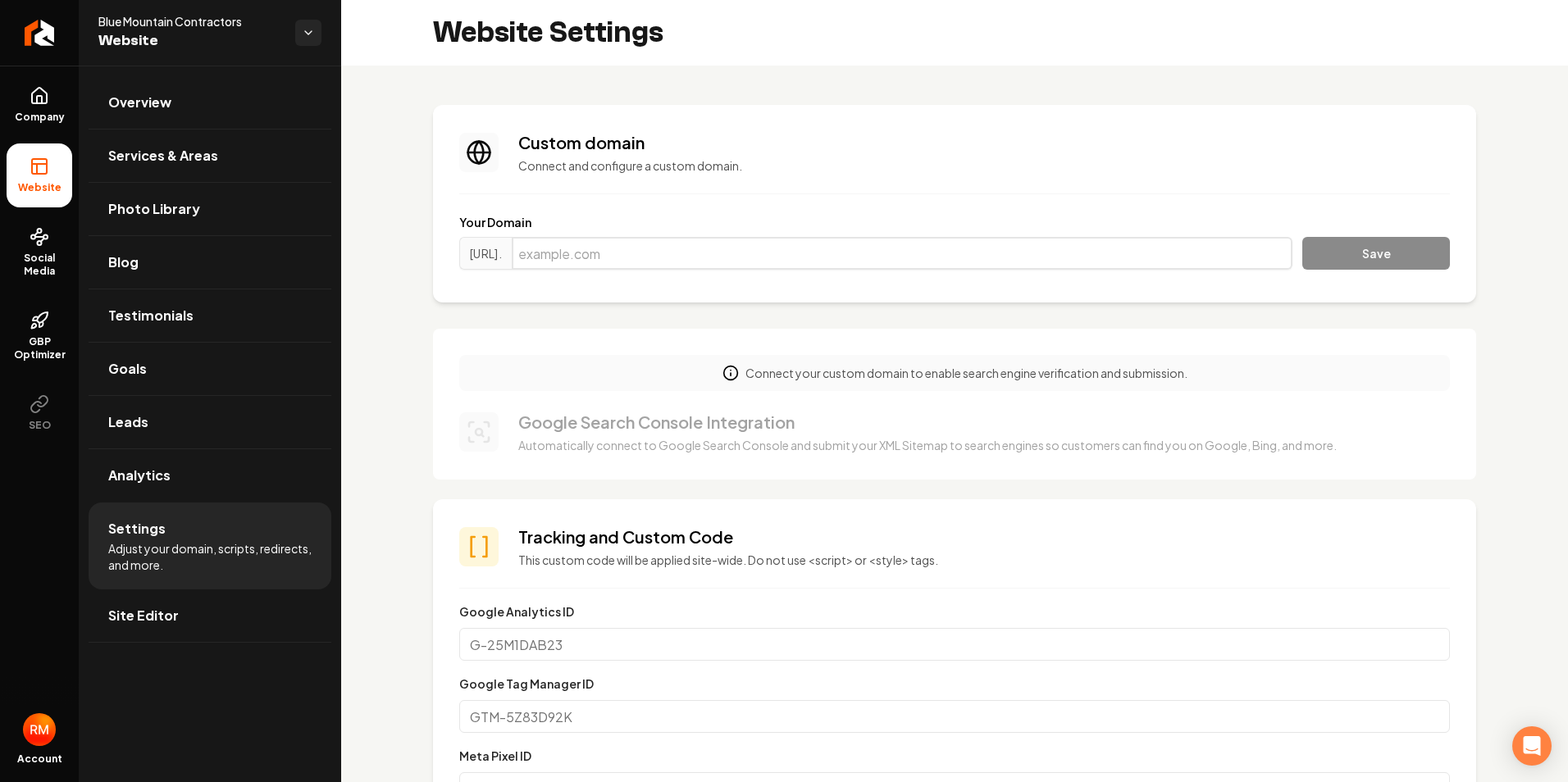
click at [803, 253] on input "Main content area" at bounding box center [902, 253] width 781 height 33
type input "thebluemountaincontractors.com"
click at [1310, 238] on button "Save" at bounding box center [1376, 253] width 148 height 33
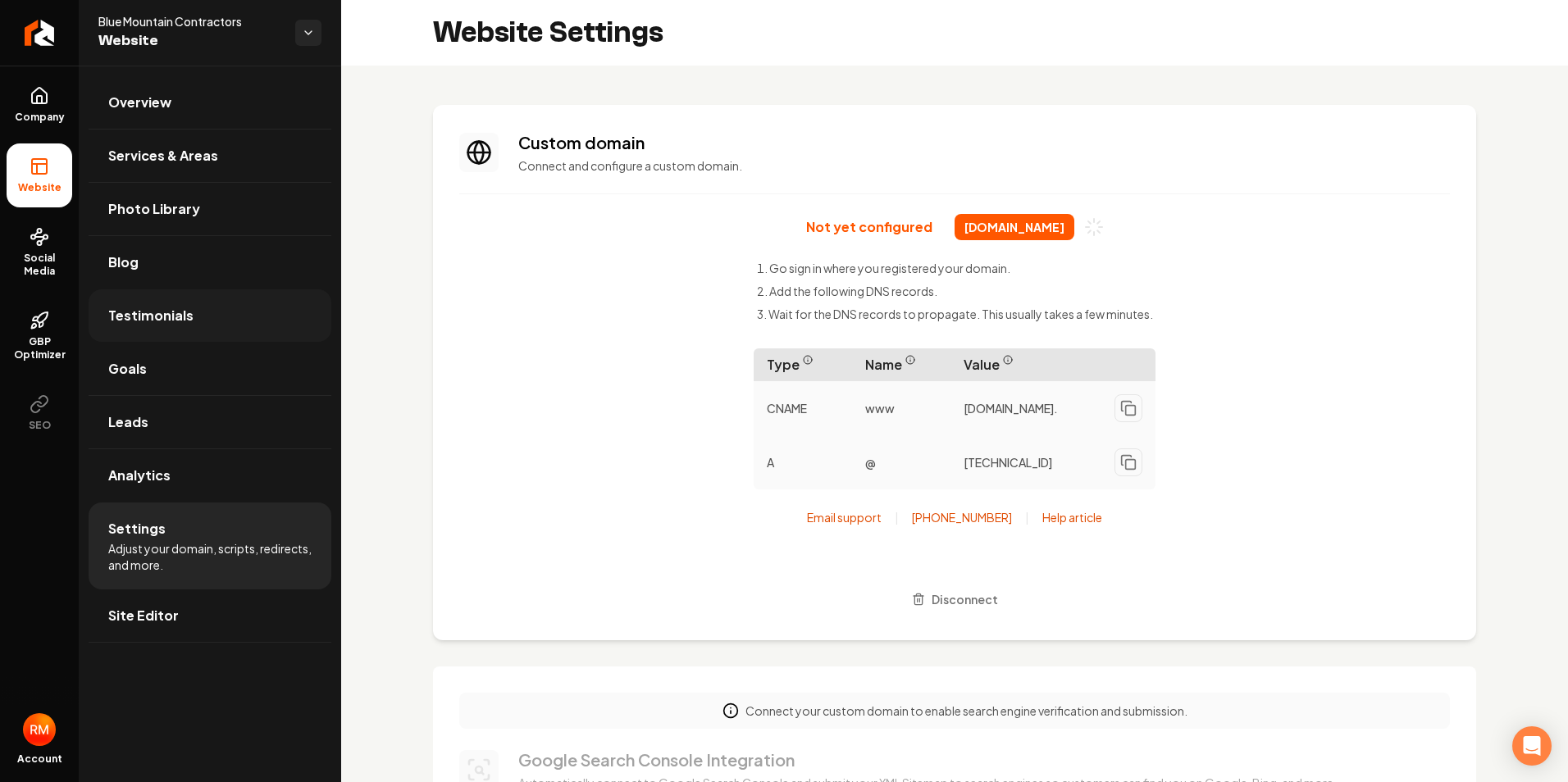
click at [221, 318] on link "Testimonials" at bounding box center [209, 315] width 243 height 53
click at [185, 314] on span "Testimonials" at bounding box center [150, 315] width 86 height 20
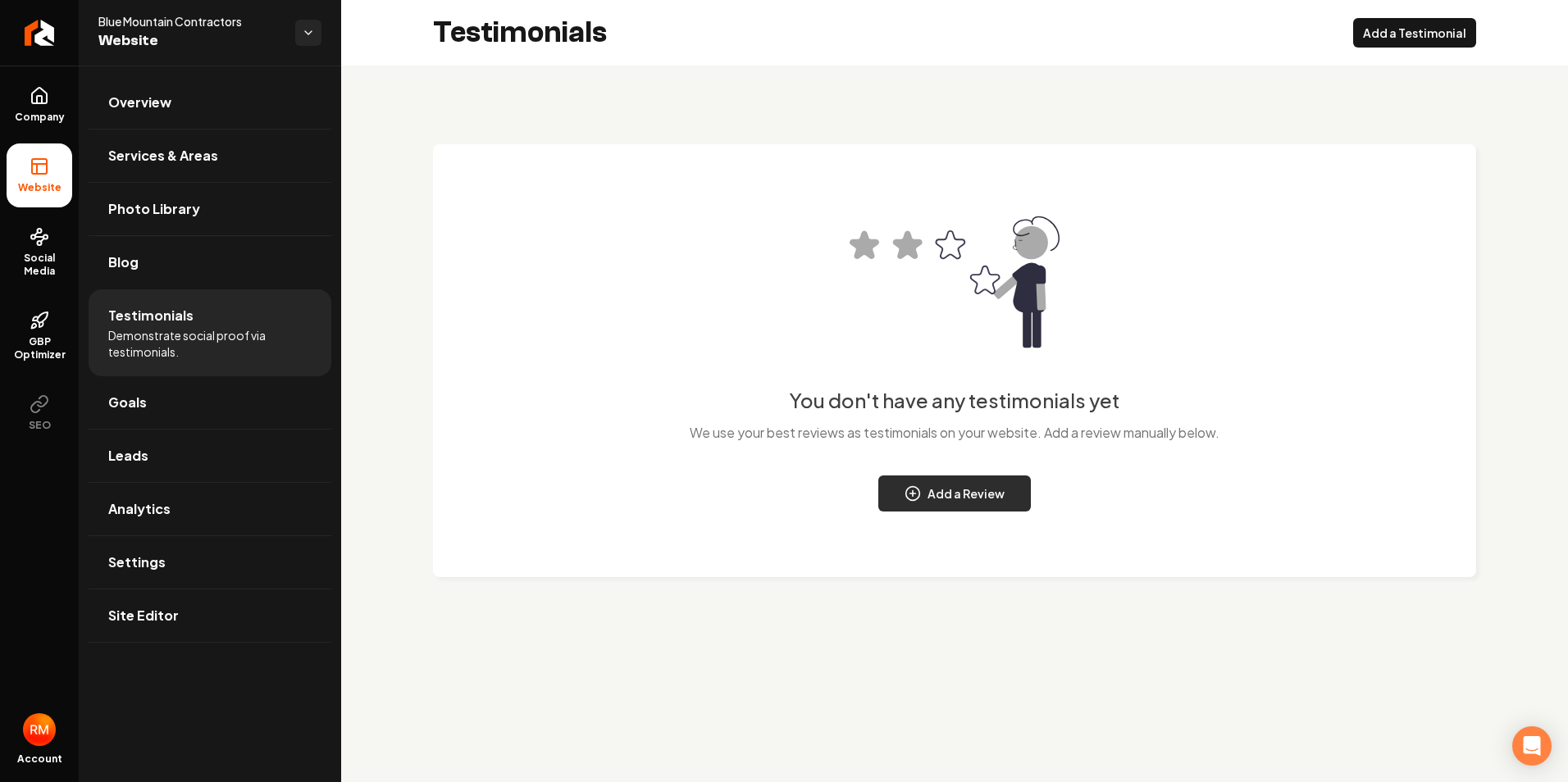
click at [993, 499] on button "Add a Review" at bounding box center [954, 493] width 152 height 36
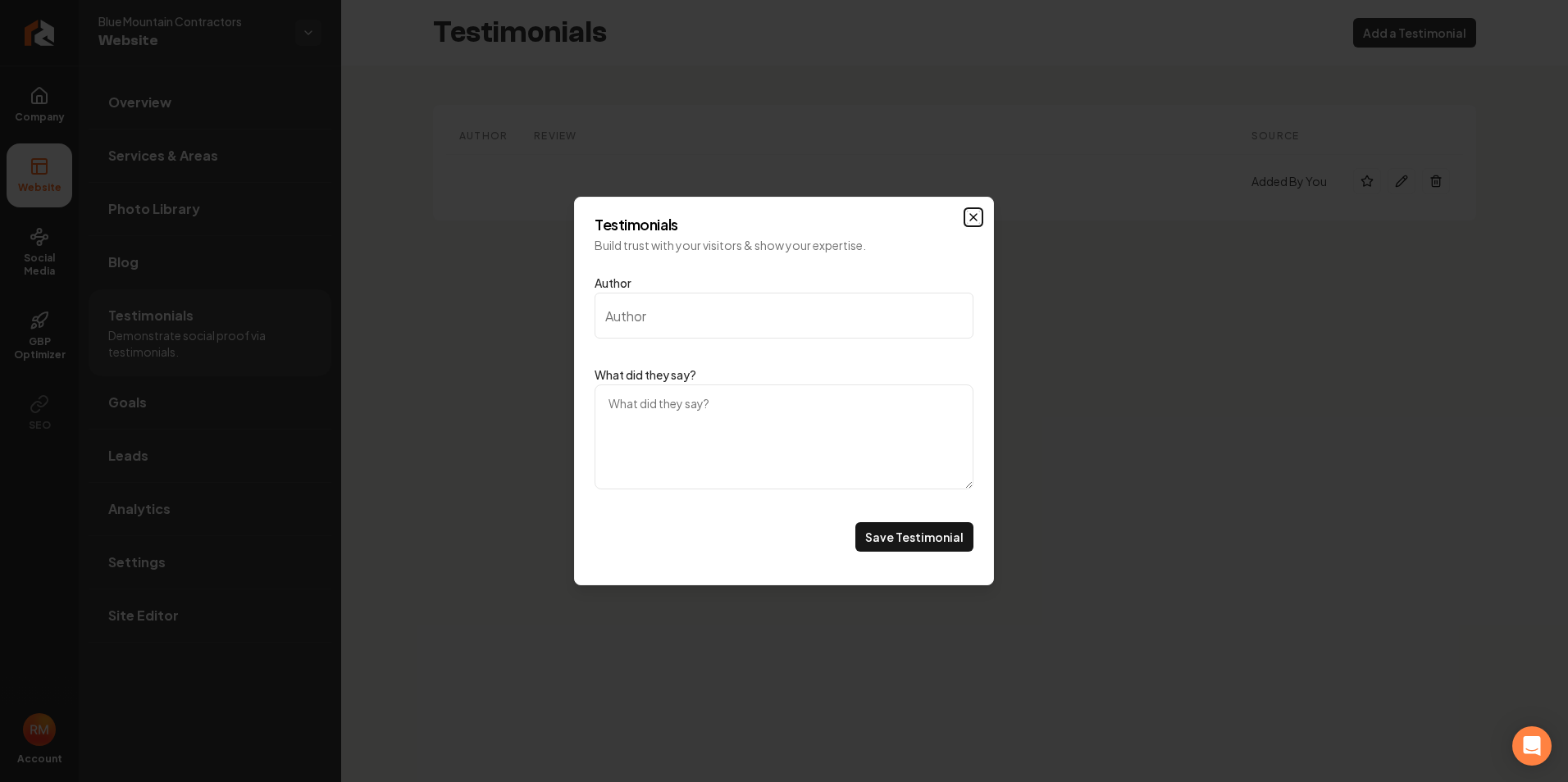
click at [970, 214] on icon "Main content area" at bounding box center [973, 217] width 13 height 13
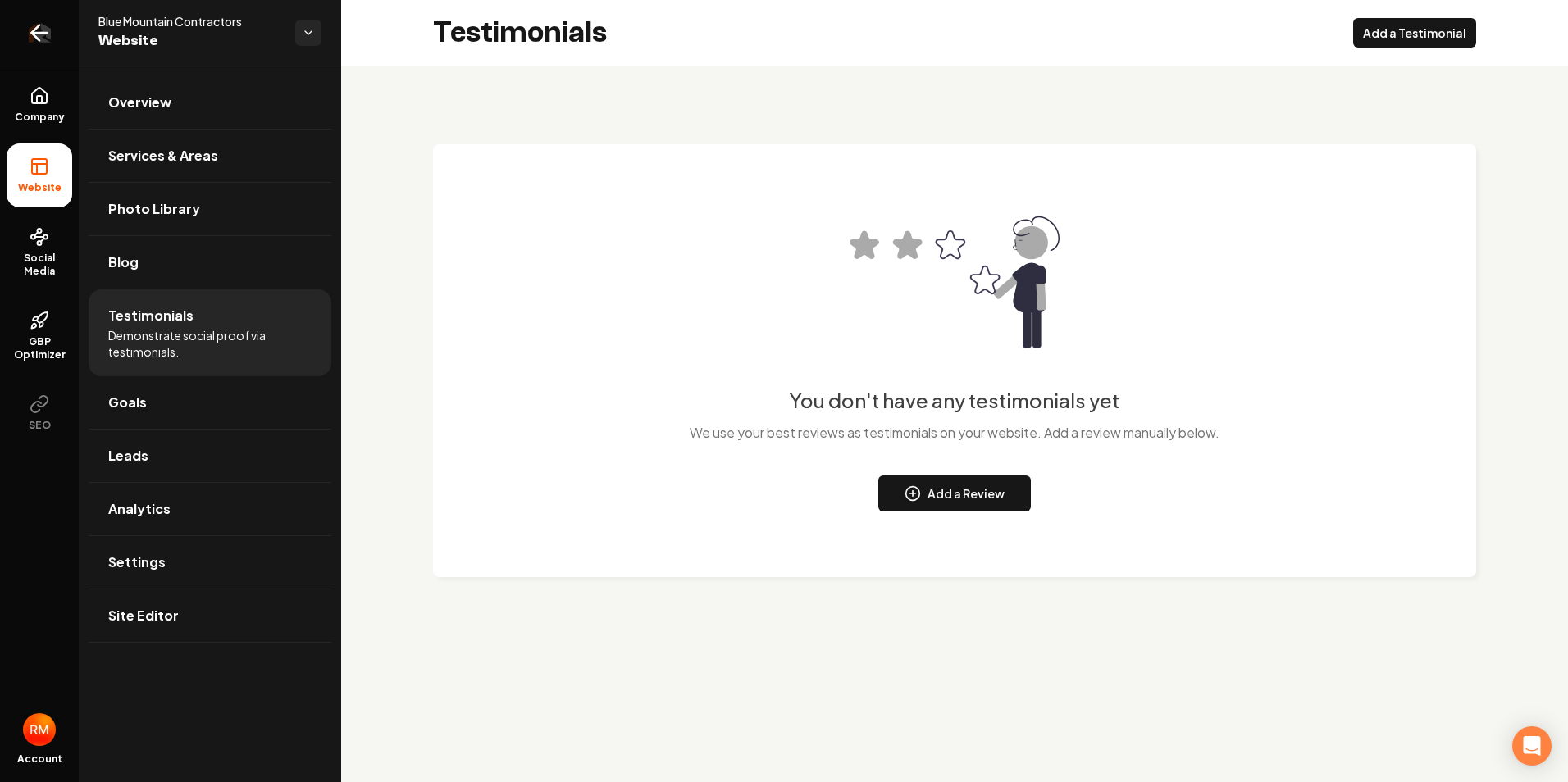
click at [43, 31] on icon "Return to dashboard" at bounding box center [39, 33] width 26 height 26
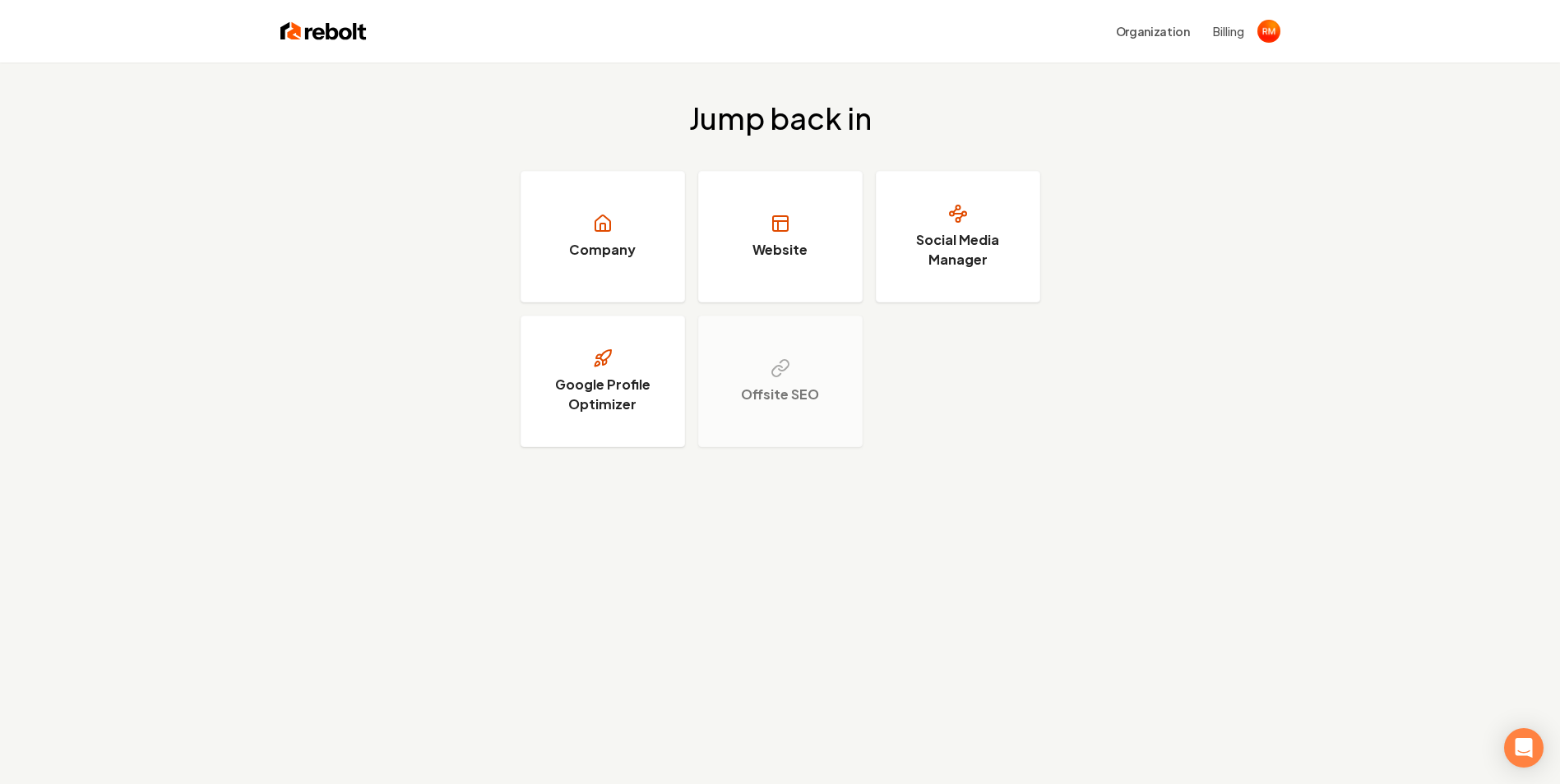
click at [1225, 29] on button "Billing" at bounding box center [1229, 31] width 31 height 16
click at [1165, 36] on button "Organization" at bounding box center [1153, 31] width 94 height 29
click at [1524, 750] on icon "Open Intercom Messenger" at bounding box center [1524, 748] width 19 height 22
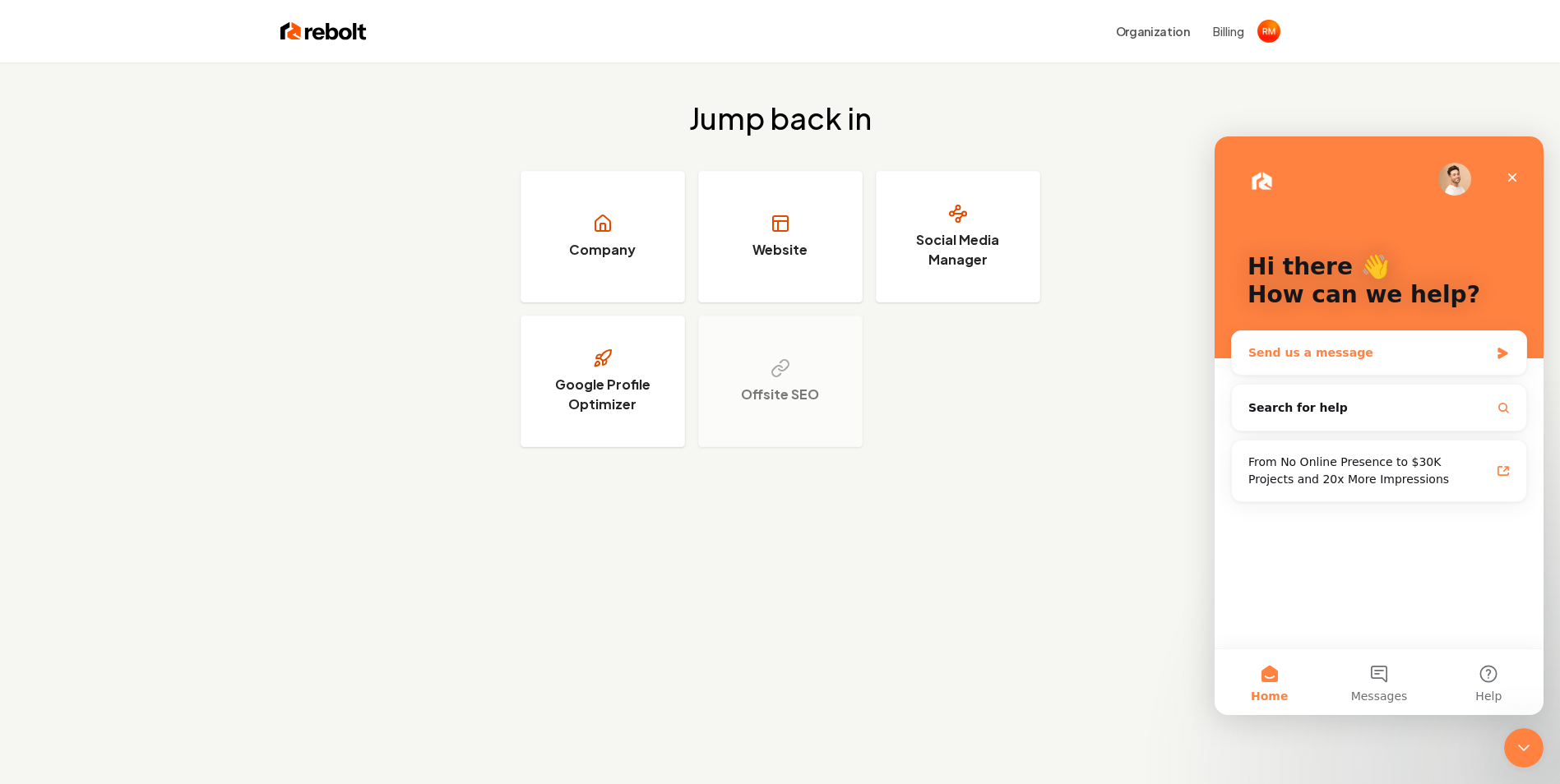
click at [1382, 357] on div "Send us a message" at bounding box center [1368, 353] width 241 height 17
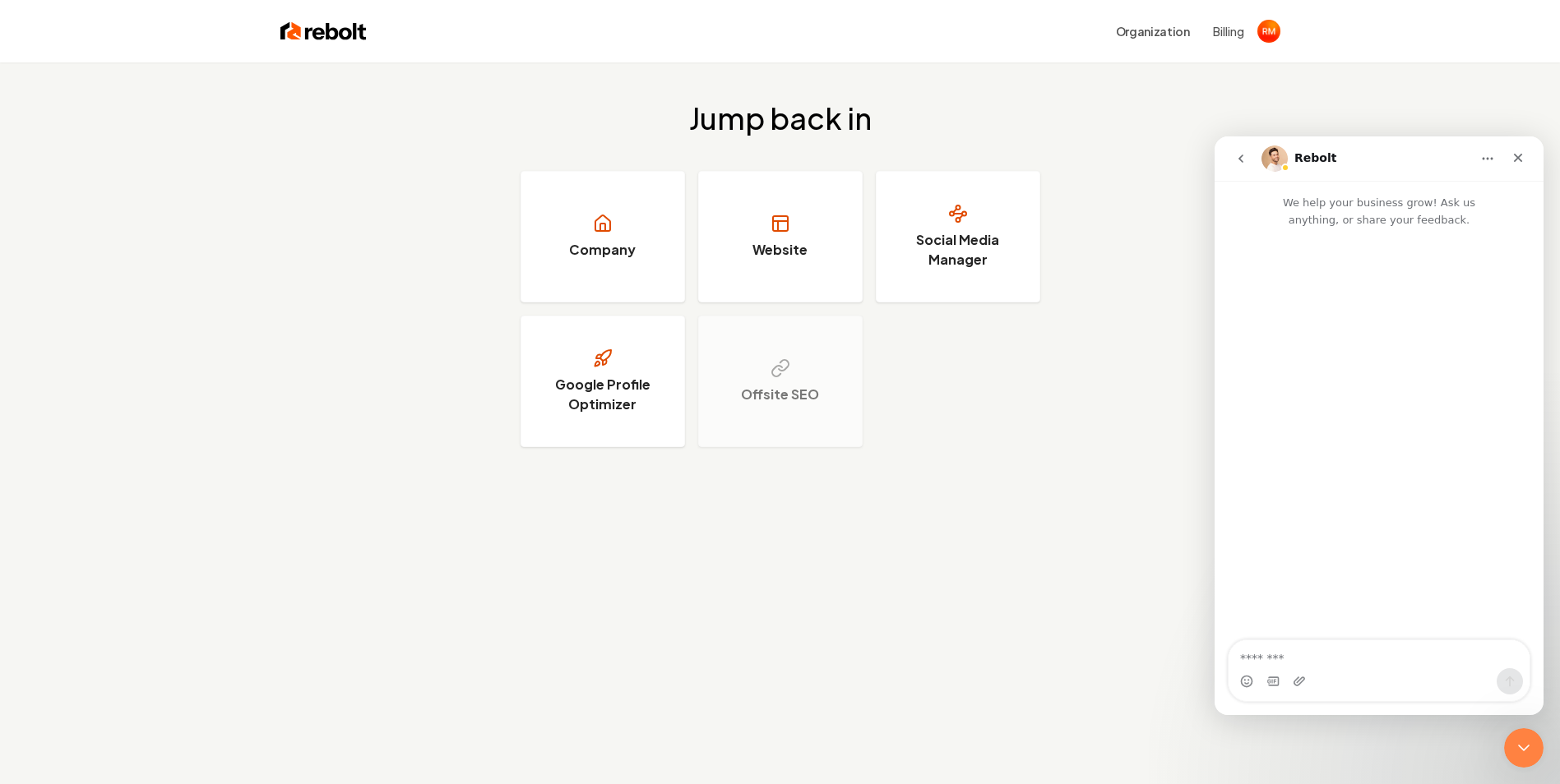
click at [1312, 661] on textarea "Message…" at bounding box center [1379, 654] width 301 height 28
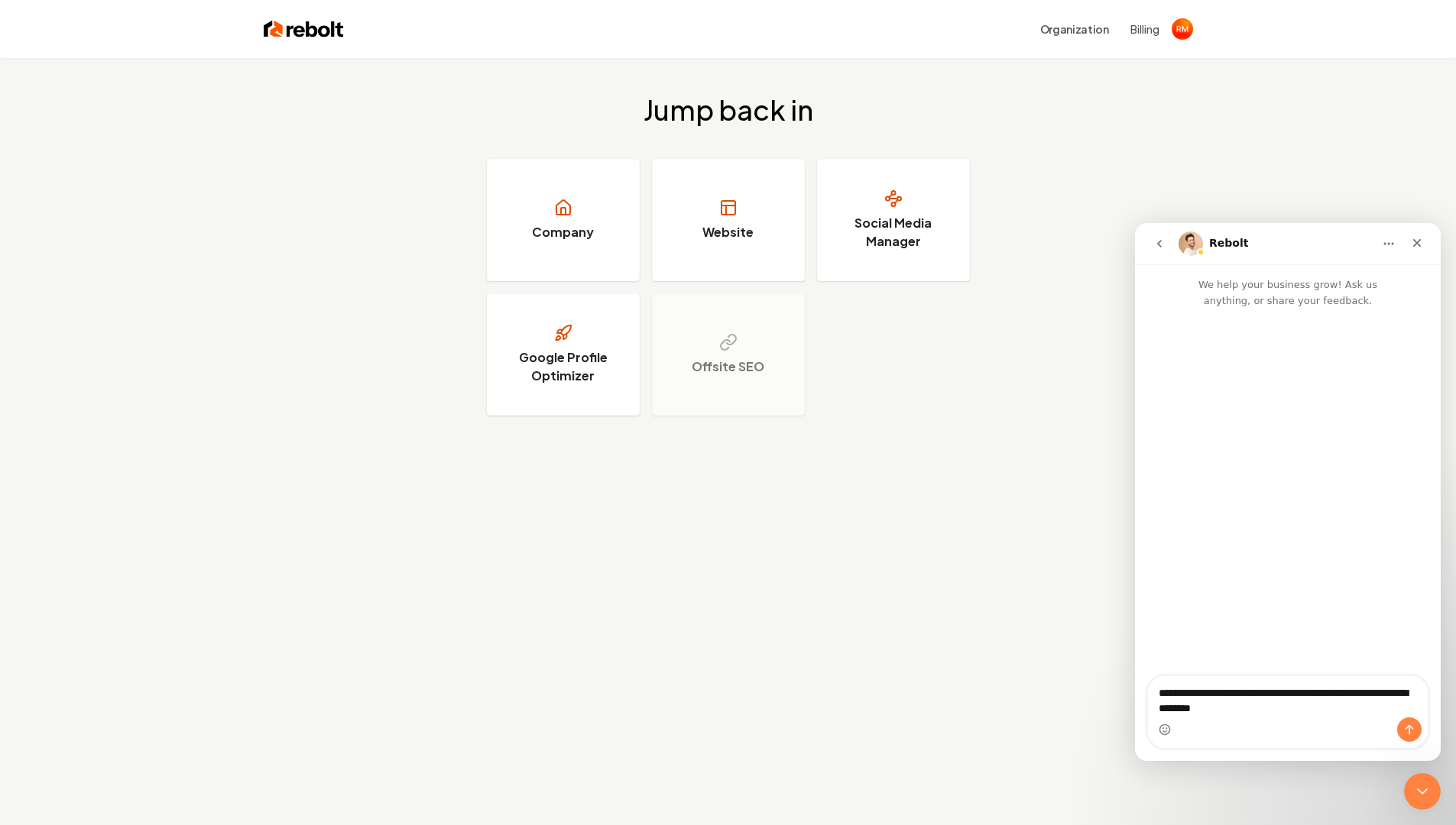
type textarea "**********"
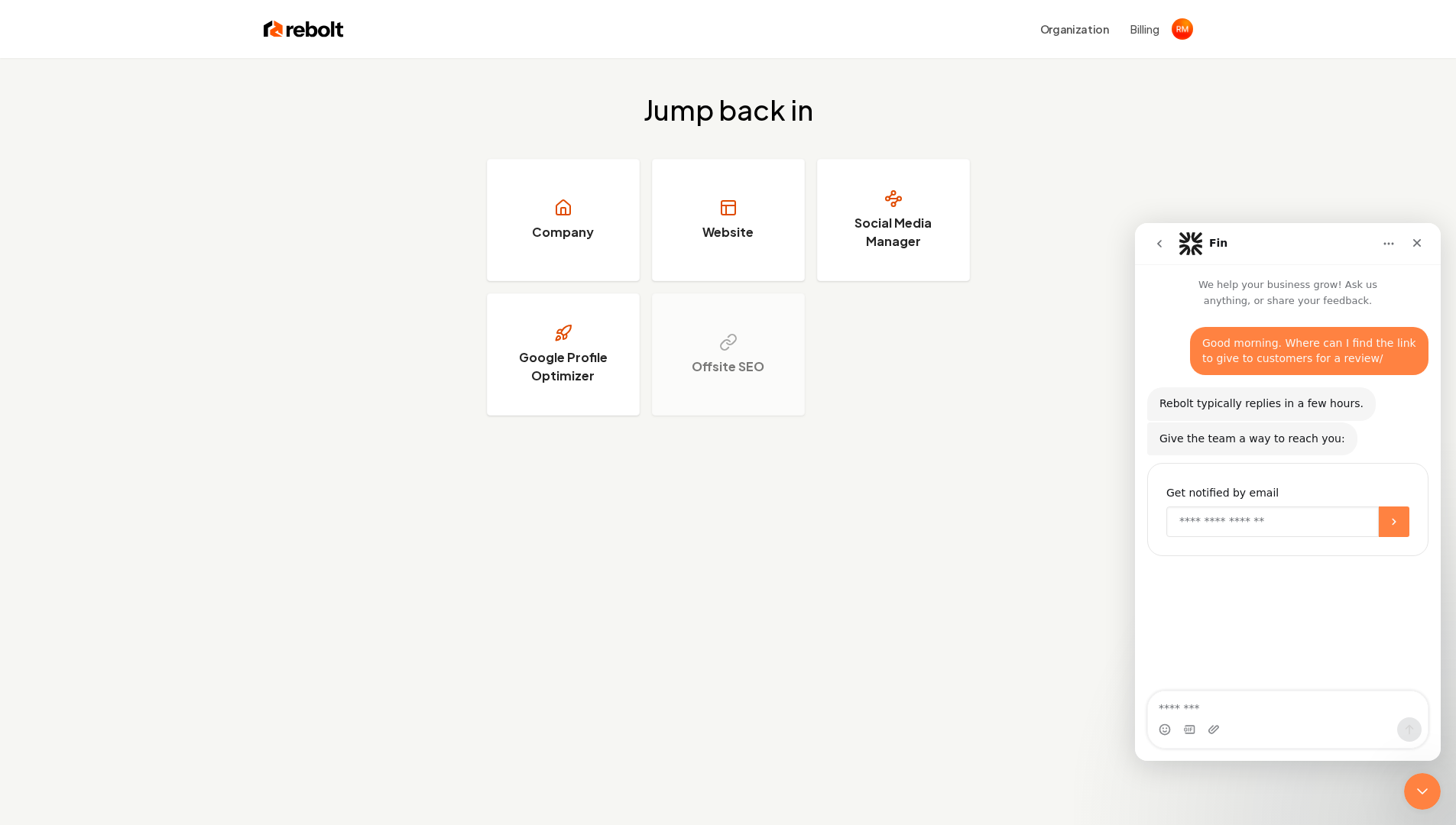
click at [1194, 512] on input "Enter your email" at bounding box center [1272, 522] width 213 height 31
type input "**********"
click at [1395, 525] on icon "Submit" at bounding box center [1393, 521] width 12 height 12
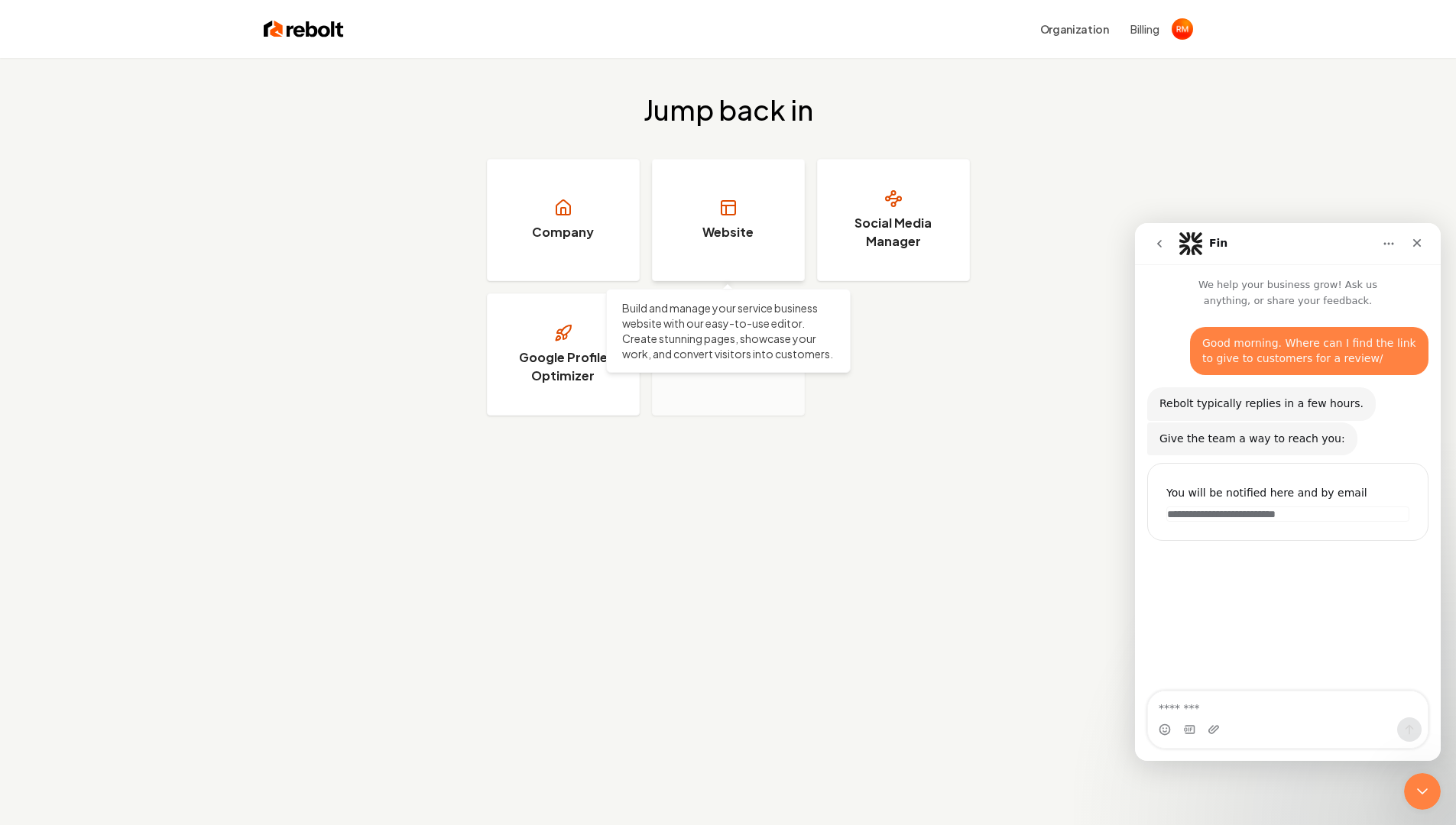
click at [712, 231] on h3 "Website" at bounding box center [728, 232] width 52 height 19
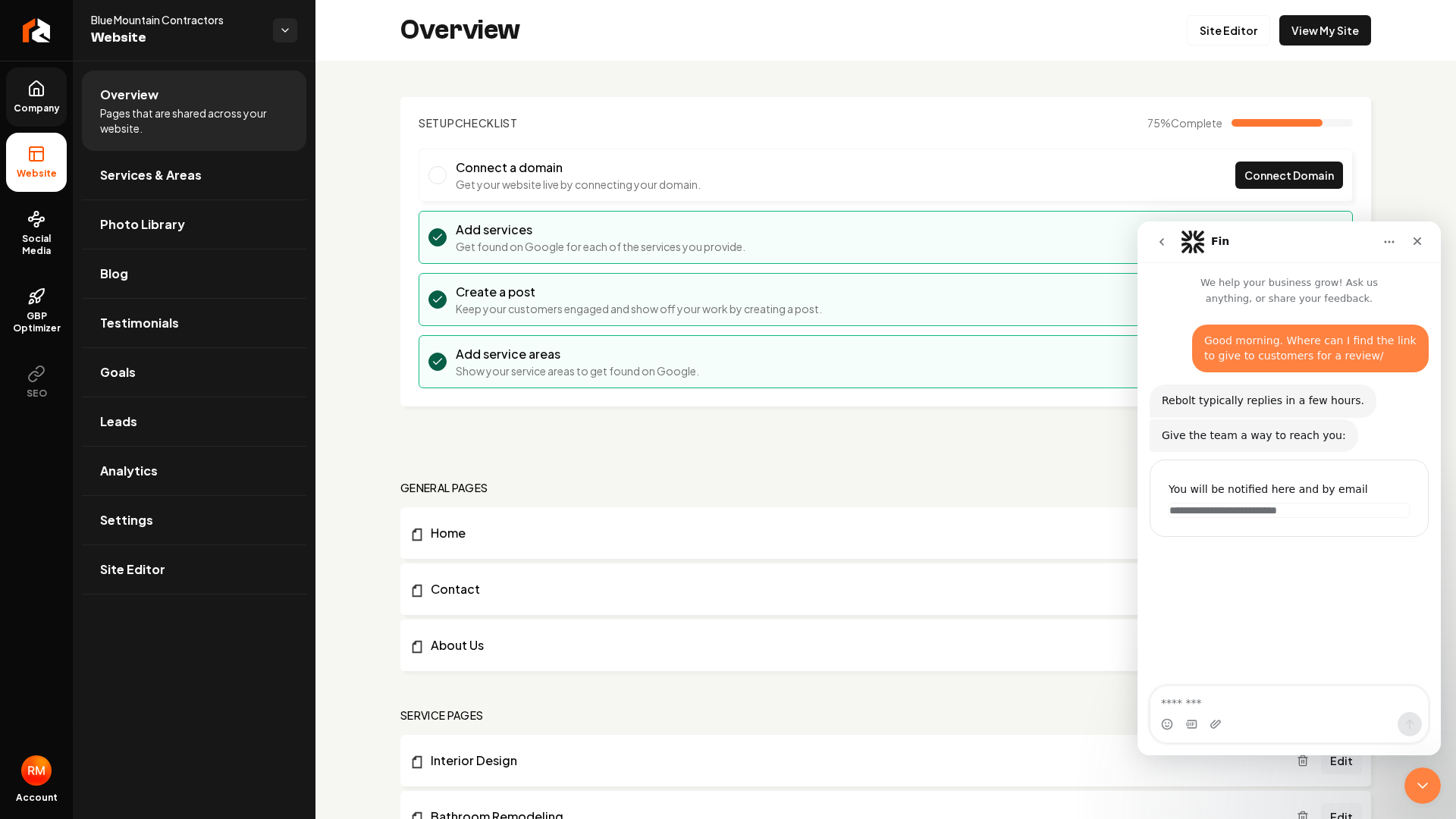
click at [40, 94] on icon at bounding box center [36, 89] width 18 height 18
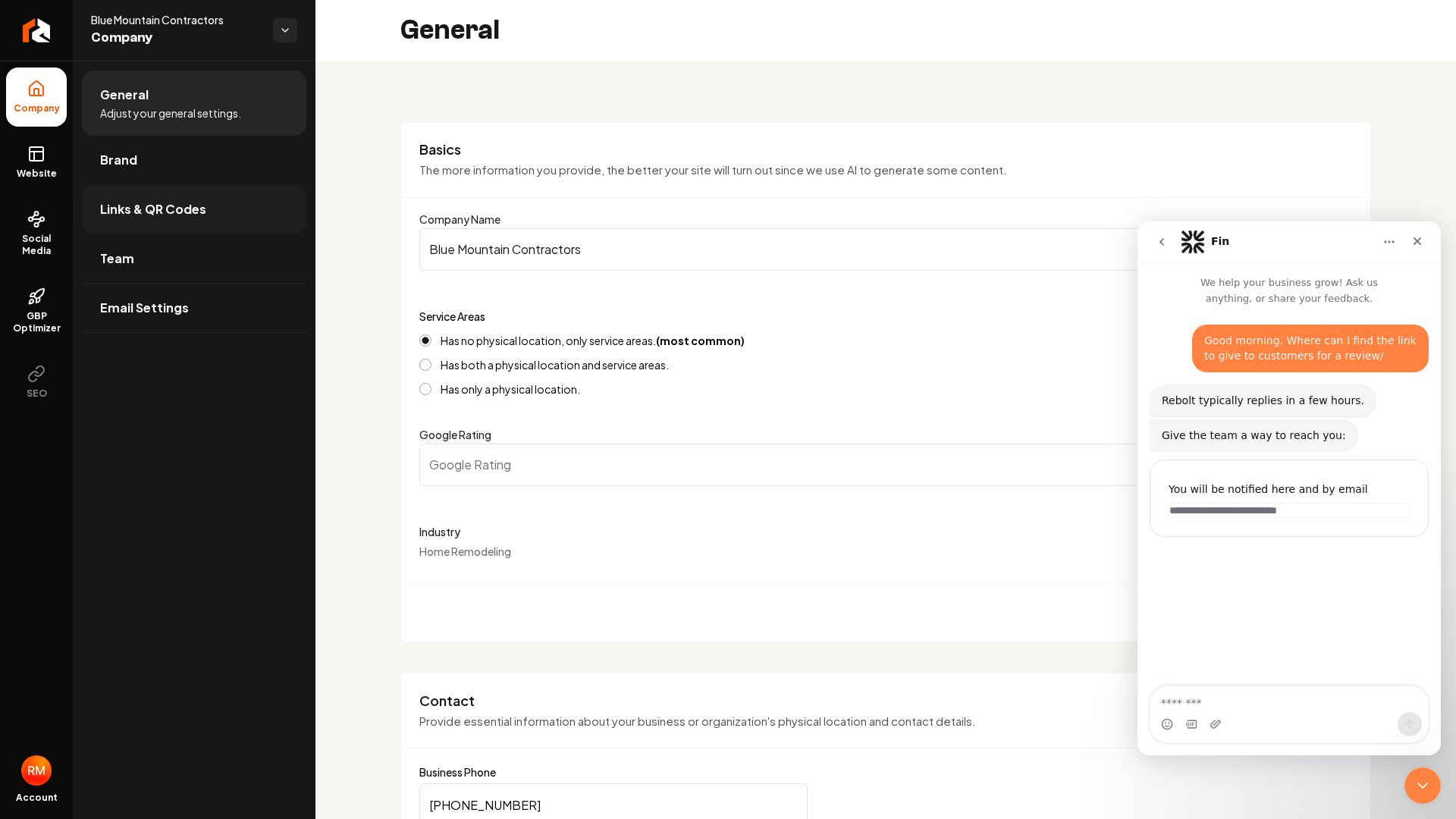
click at [151, 199] on link "Links & QR Codes" at bounding box center [193, 209] width 225 height 49
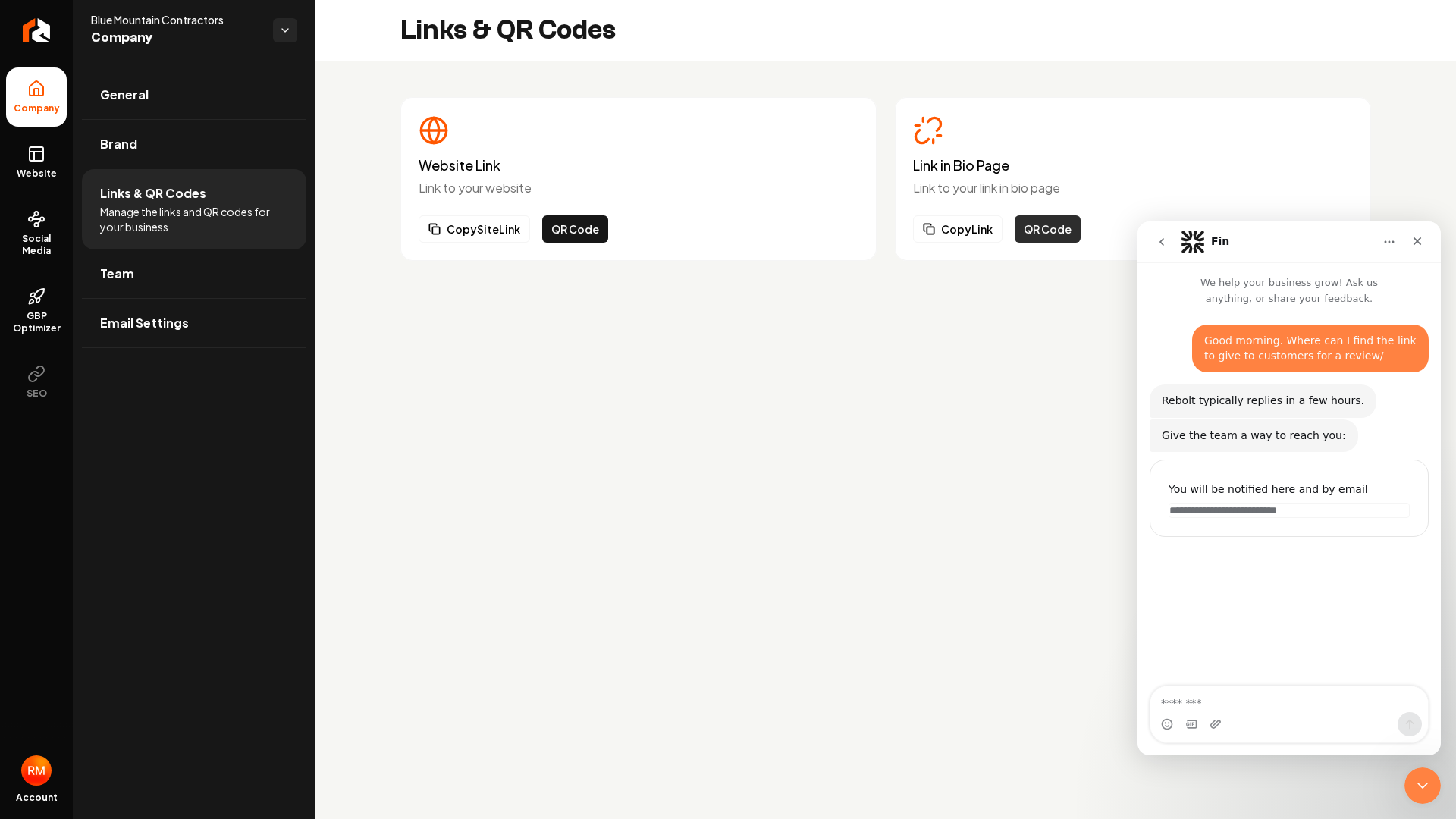
click at [1026, 225] on button "QR Code" at bounding box center [1048, 229] width 66 height 27
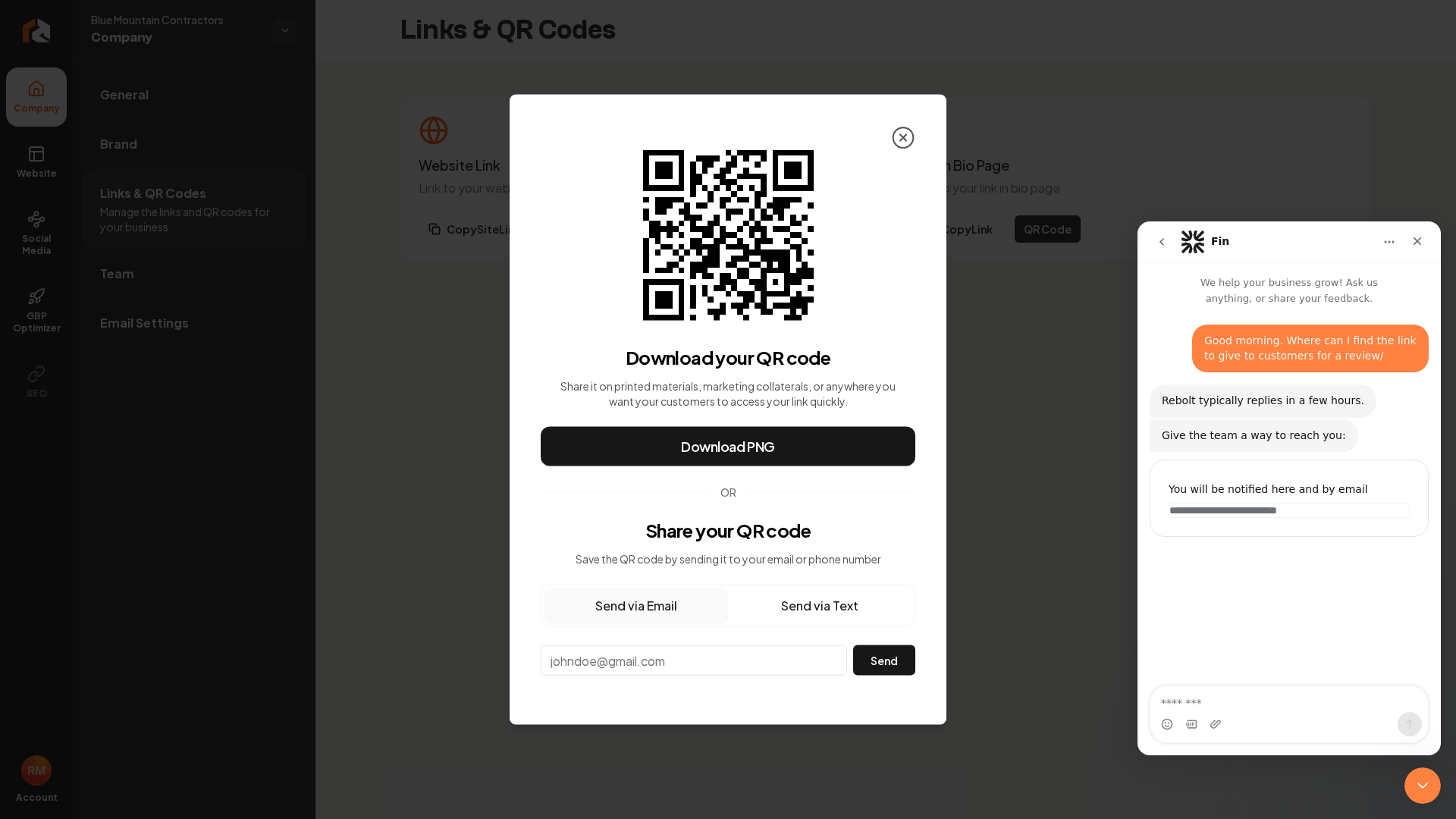
click at [905, 139] on icon at bounding box center [903, 138] width 6 height 6
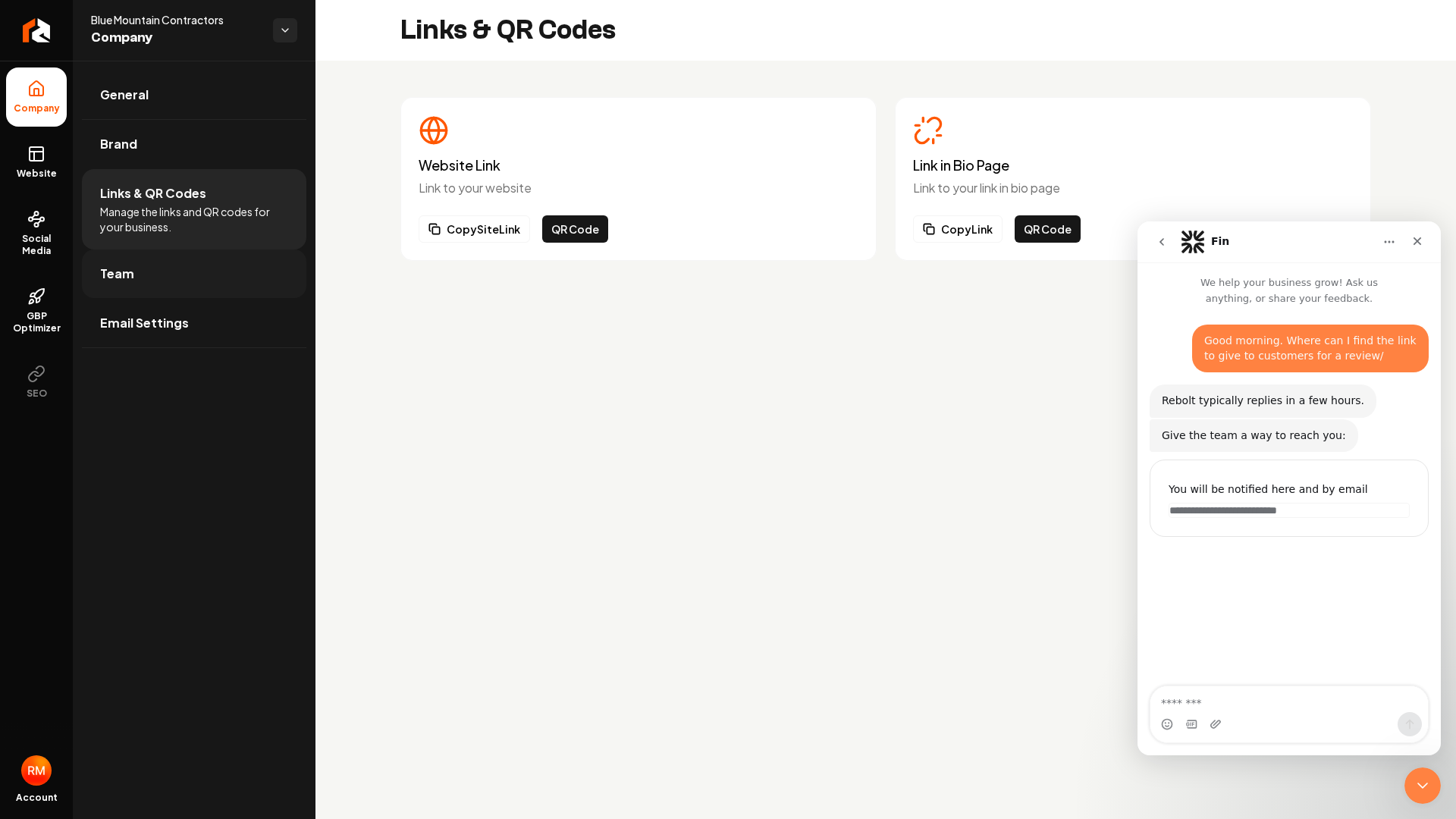
click at [215, 276] on link "Team" at bounding box center [193, 273] width 225 height 49
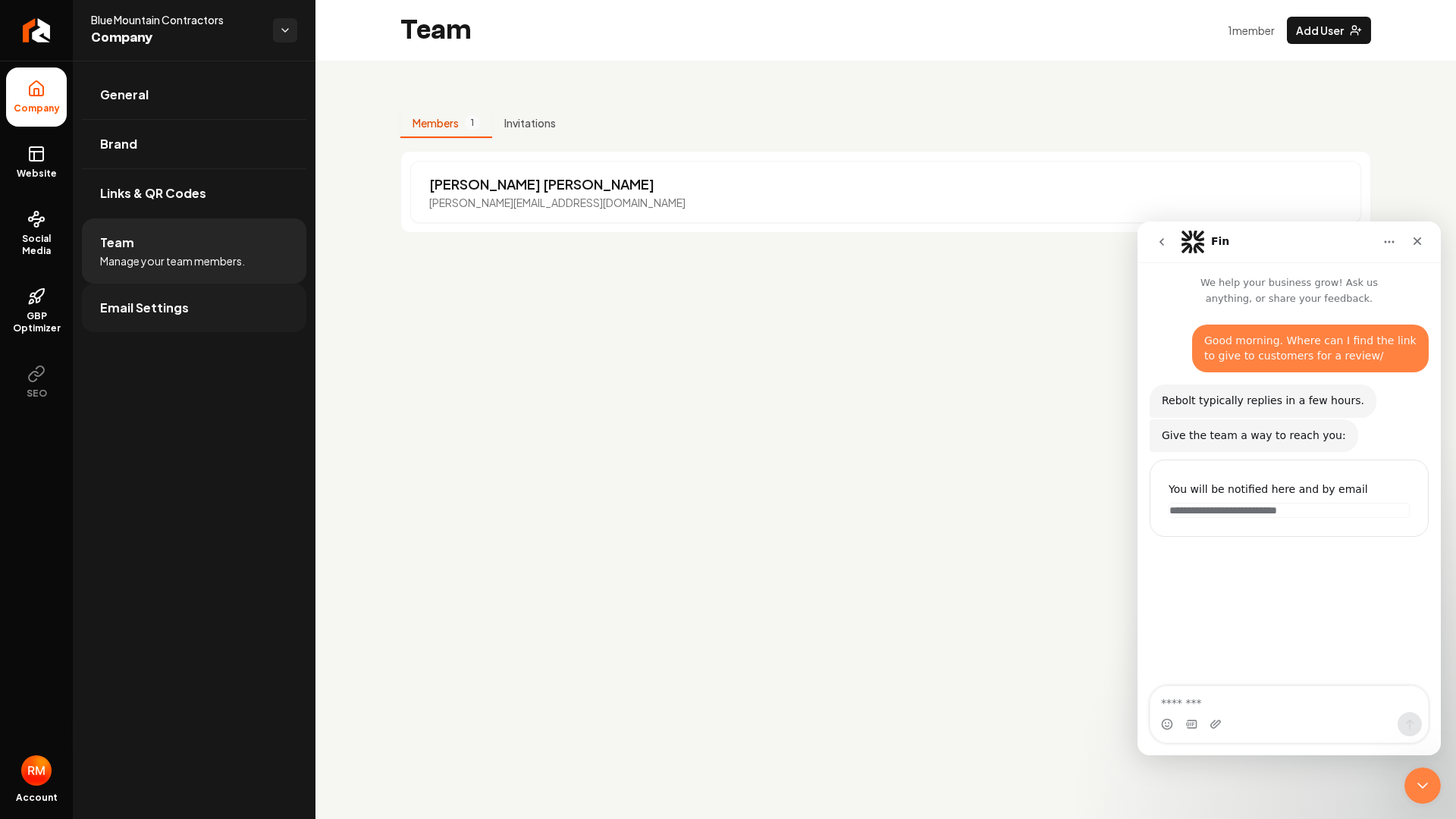
click at [161, 299] on span "Email Settings" at bounding box center [144, 308] width 89 height 18
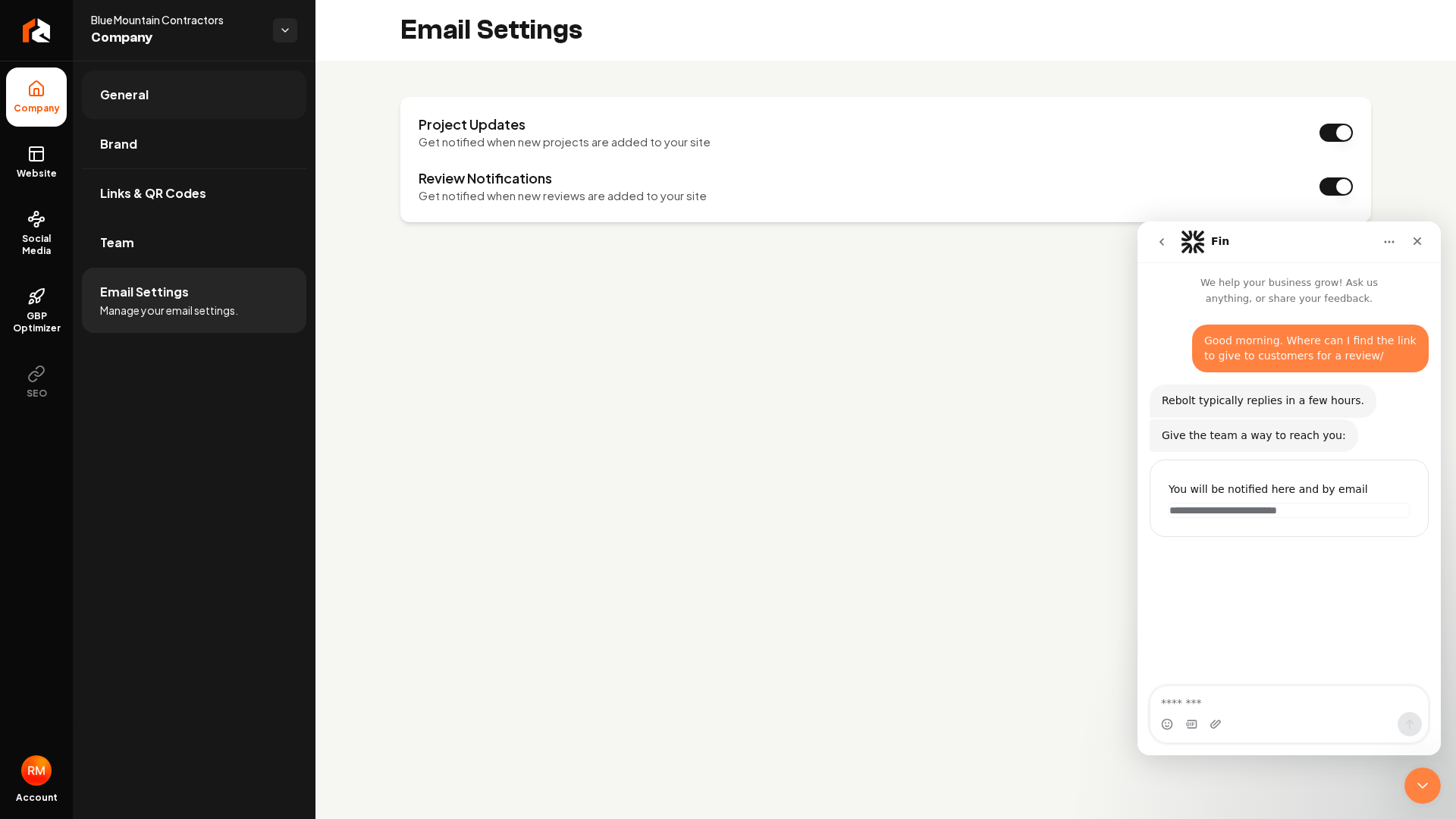
click at [169, 93] on link "General" at bounding box center [193, 94] width 225 height 49
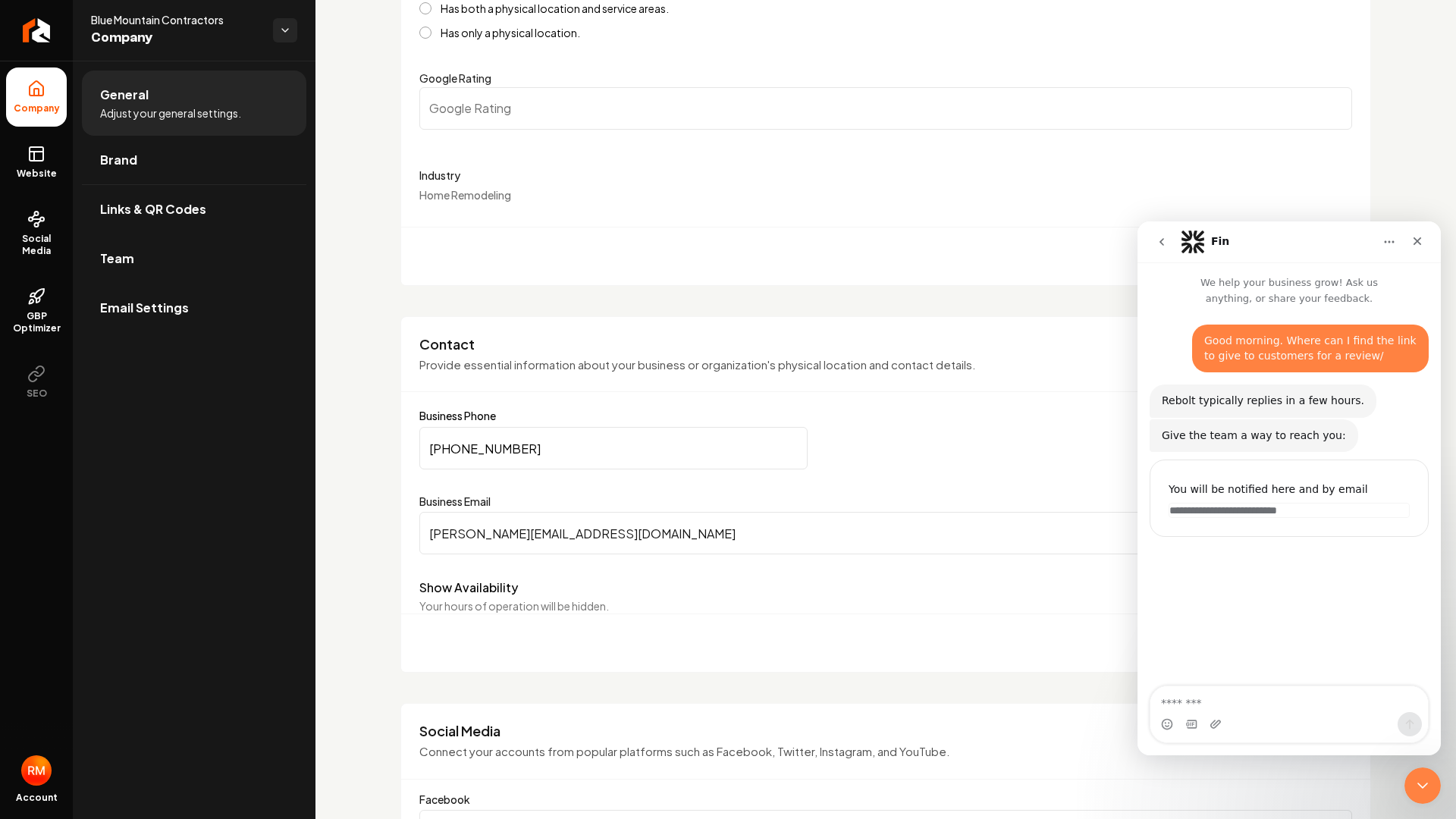
scroll to position [455, 0]
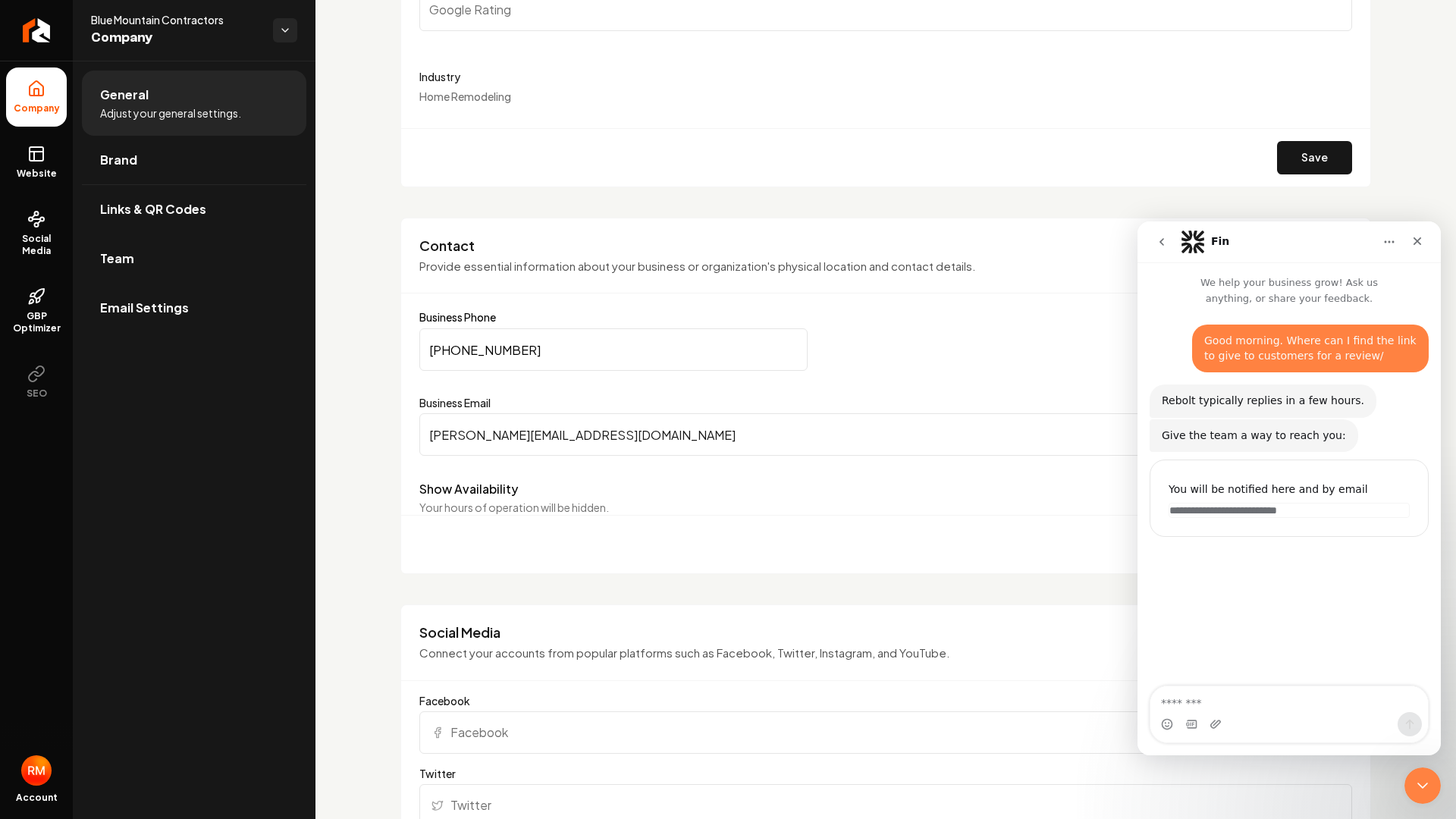
drag, startPoint x: 508, startPoint y: 348, endPoint x: 459, endPoint y: 353, distance: 49.3
click at [459, 353] on input "(801) 812-5119" at bounding box center [614, 349] width 388 height 42
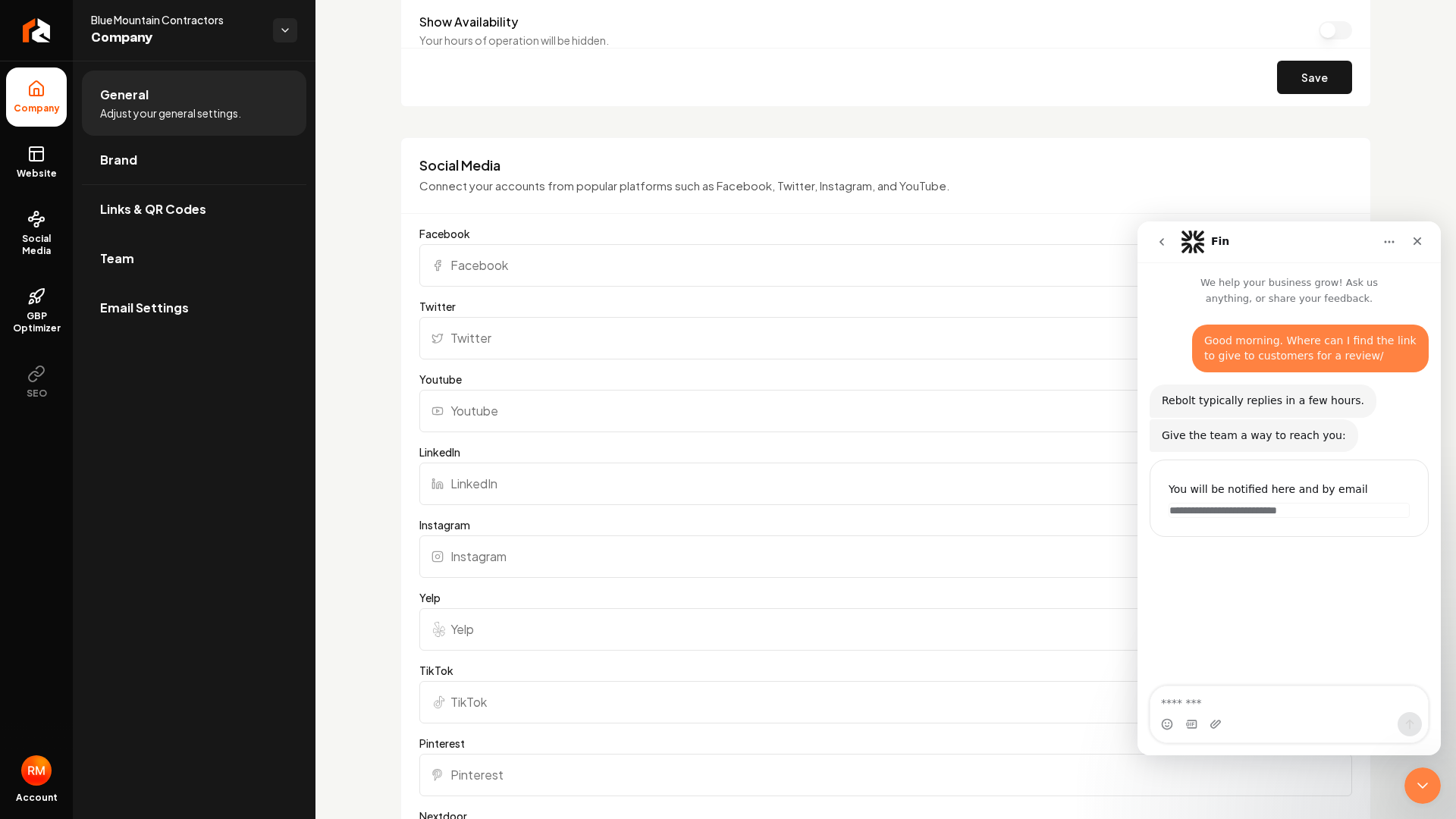
scroll to position [910, 0]
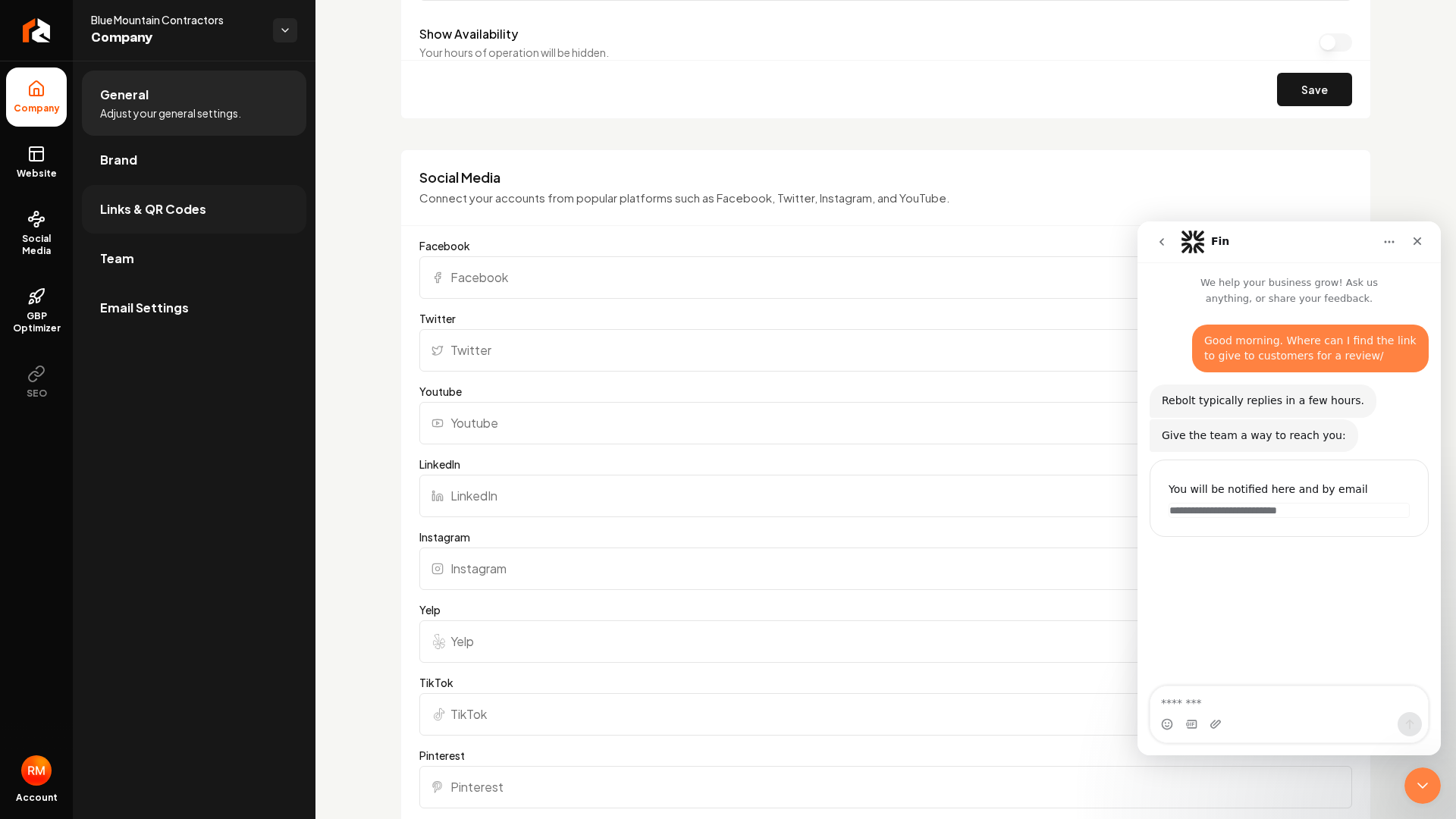
type input "(385) 476-3592"
click at [112, 201] on span "Links & QR Codes" at bounding box center [153, 209] width 106 height 18
click at [1296, 97] on button "Save" at bounding box center [1315, 89] width 75 height 34
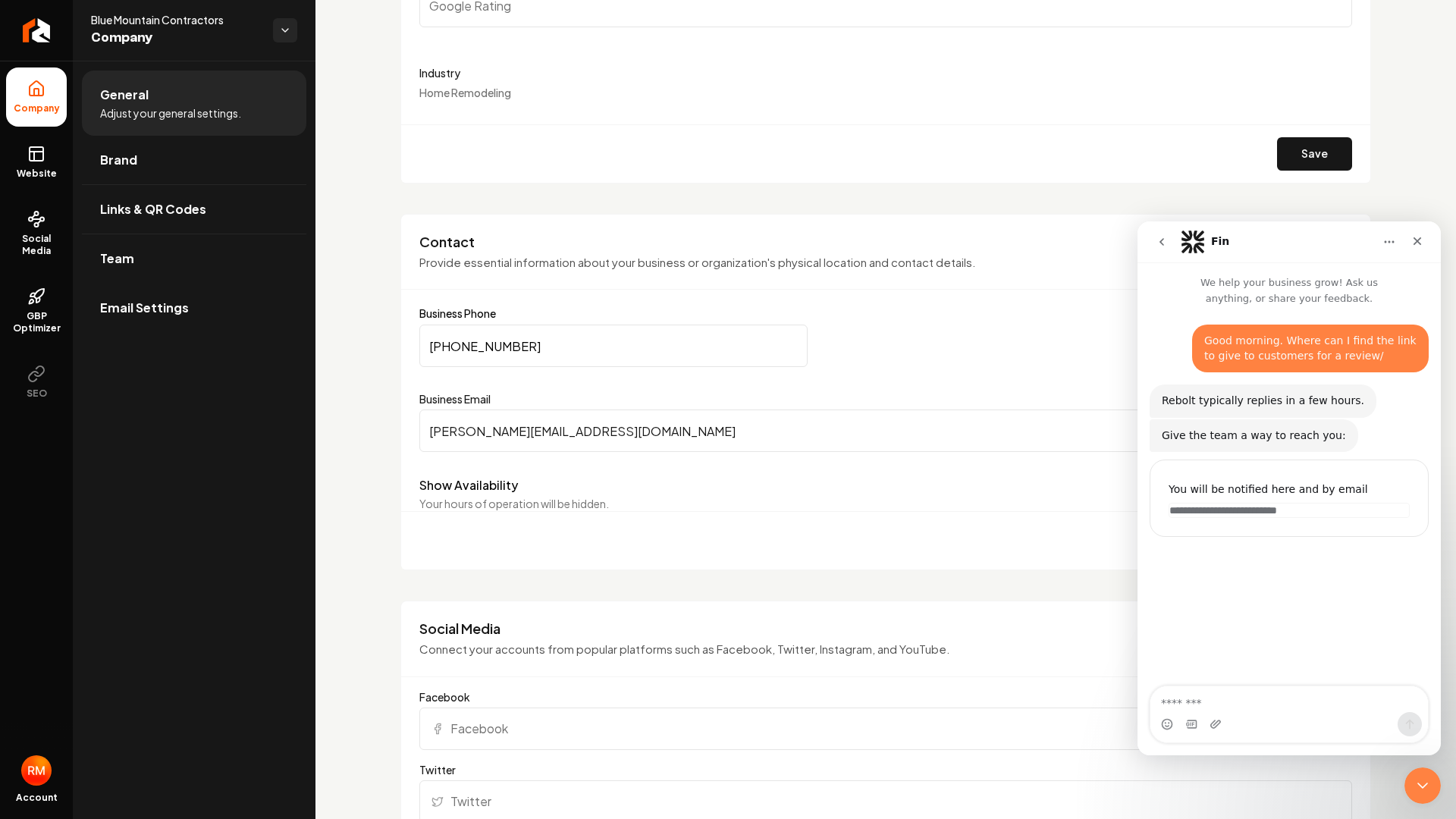
scroll to position [455, 0]
click at [193, 203] on span "Links & QR Codes" at bounding box center [153, 209] width 106 height 18
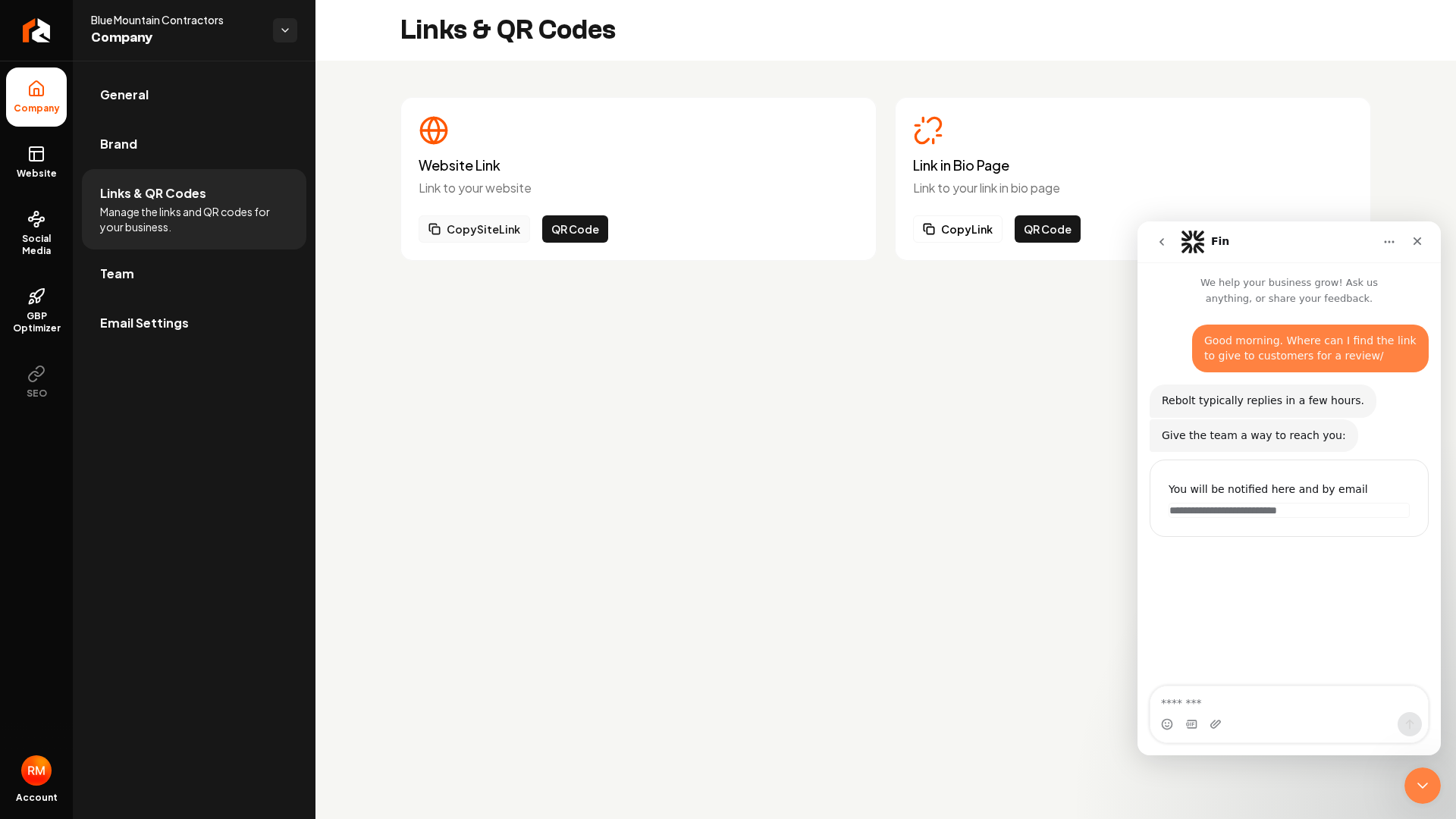
click at [467, 222] on button "Copy Site Link" at bounding box center [474, 229] width 111 height 27
click at [285, 33] on html "Company Website Social Media GBP Optimizer SEO Account Blue Mountain Contractor…" at bounding box center [728, 409] width 1456 height 819
click at [229, 32] on html "Company Website Social Media GBP Optimizer SEO Account Blue Mountain Contractor…" at bounding box center [728, 409] width 1456 height 819
click at [141, 97] on span "General" at bounding box center [124, 94] width 49 height 18
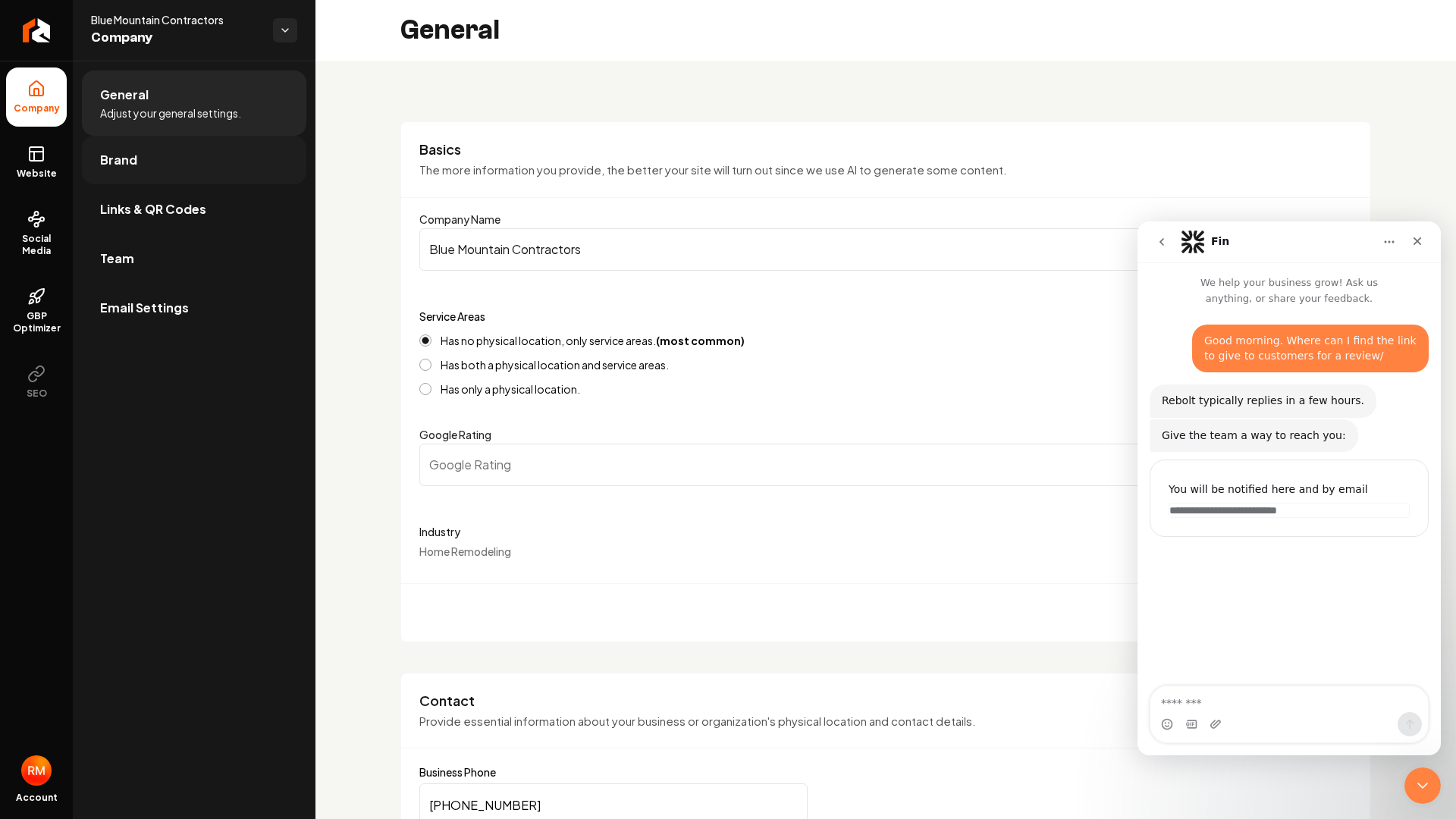
click at [143, 158] on link "Brand" at bounding box center [193, 160] width 225 height 49
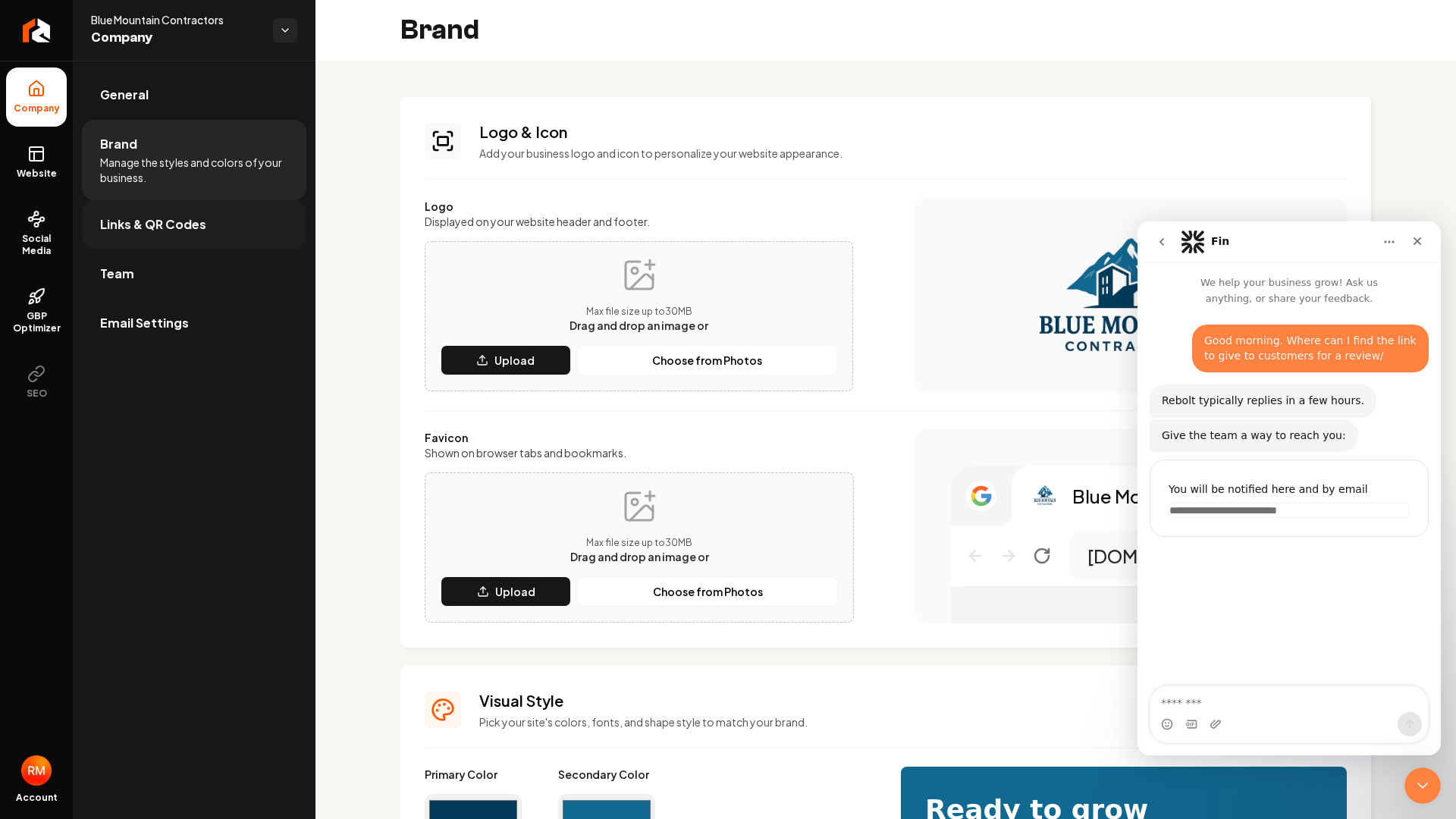
click at [129, 217] on span "Links & QR Codes" at bounding box center [153, 224] width 106 height 18
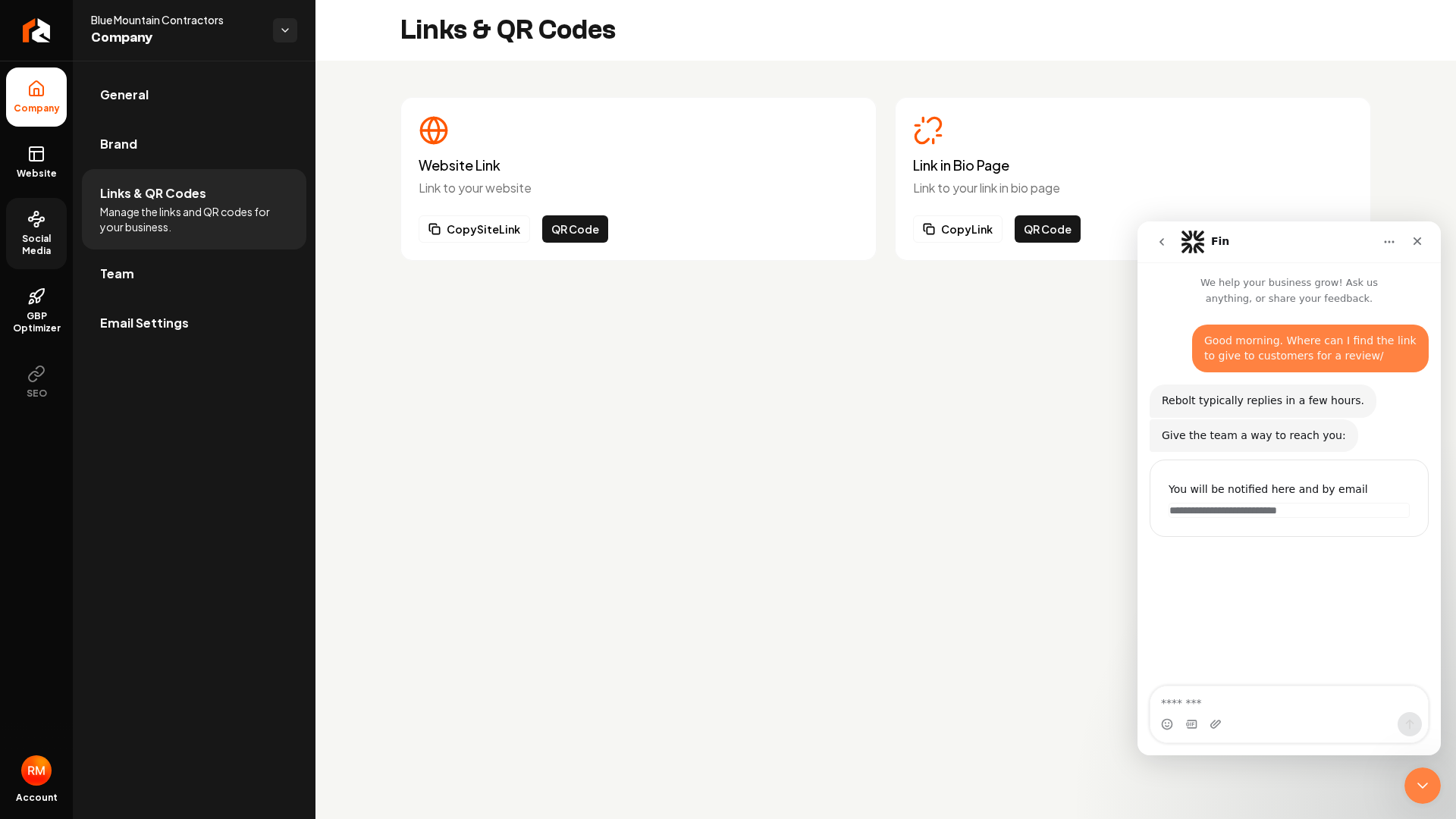
click at [36, 208] on link "Social Media" at bounding box center [37, 233] width 61 height 71
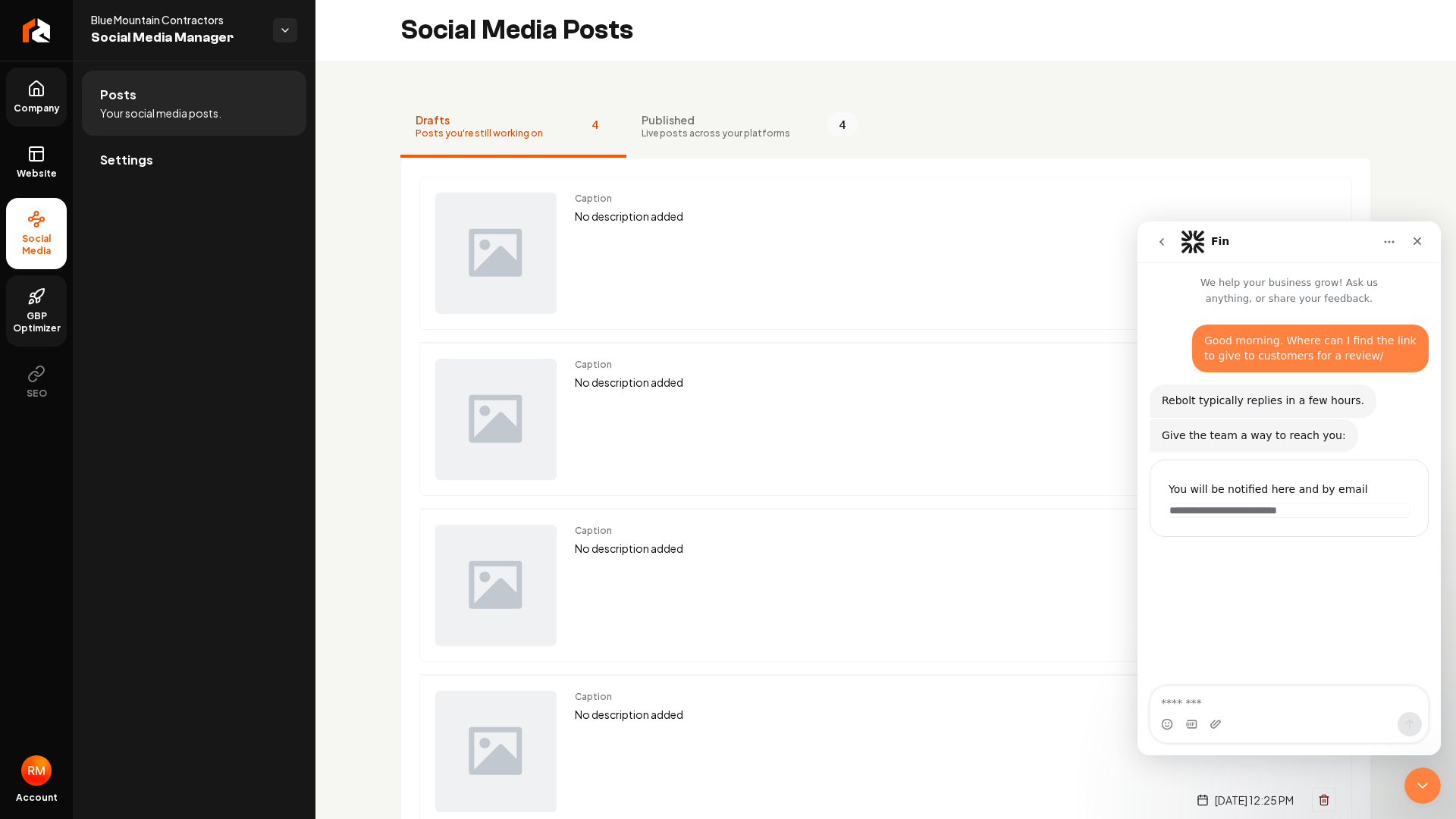
click at [53, 312] on span "GBP Optimizer" at bounding box center [37, 322] width 61 height 24
